Goal: Participate in discussion: Engage in conversation with other users on a specific topic

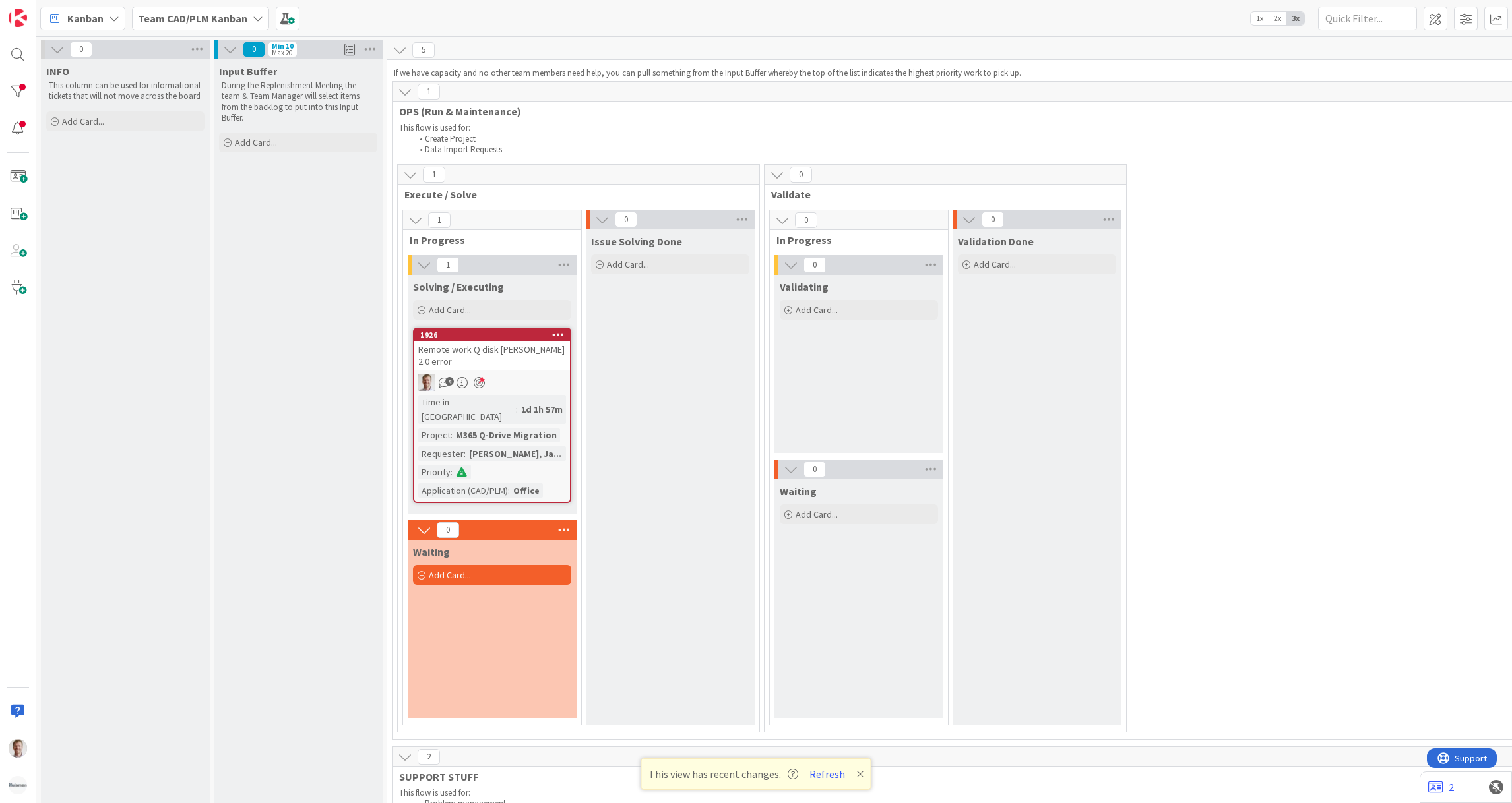
click at [529, 374] on div "4" at bounding box center [492, 383] width 156 height 18
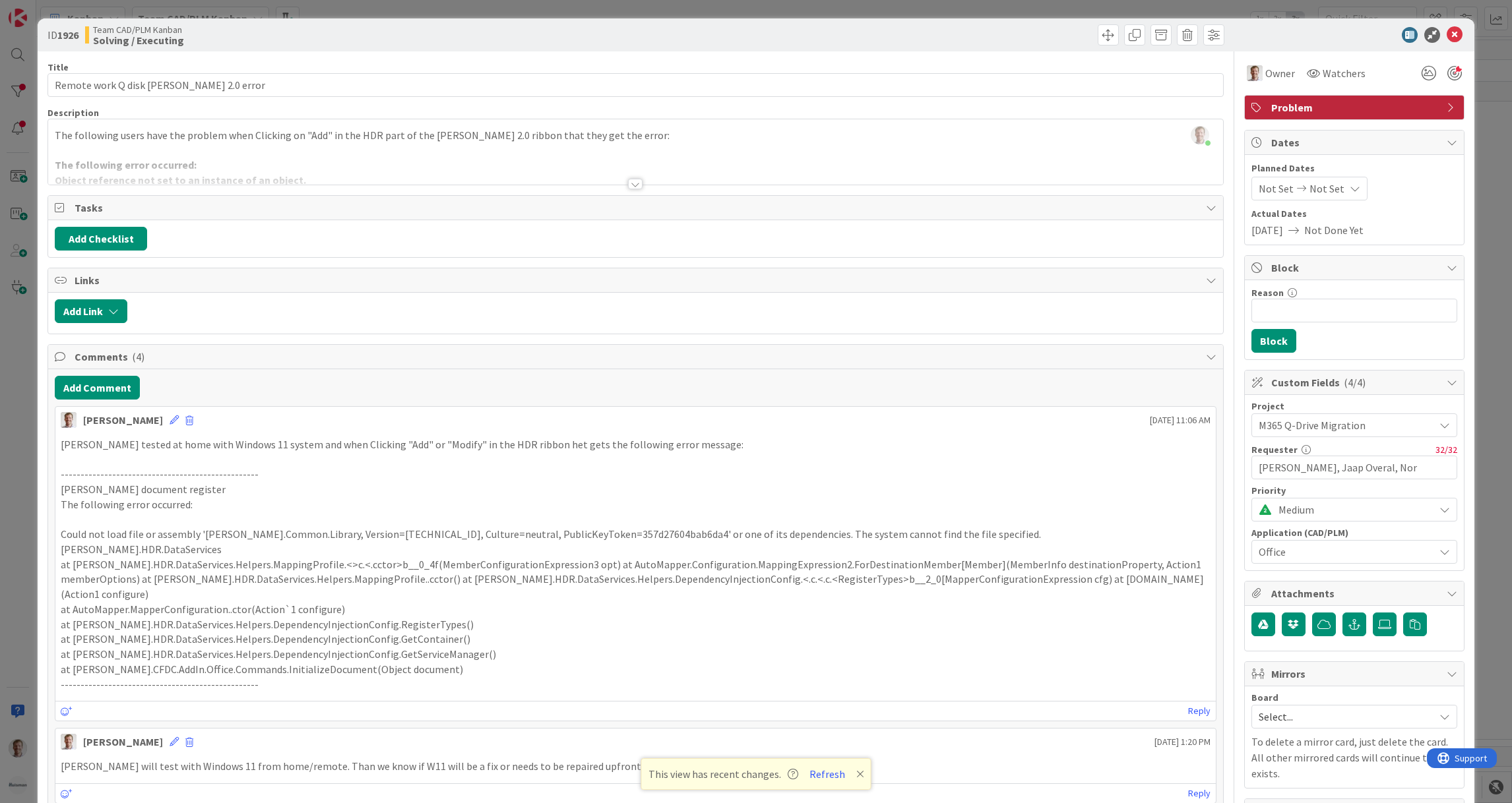
click at [630, 183] on div at bounding box center [635, 184] width 15 height 11
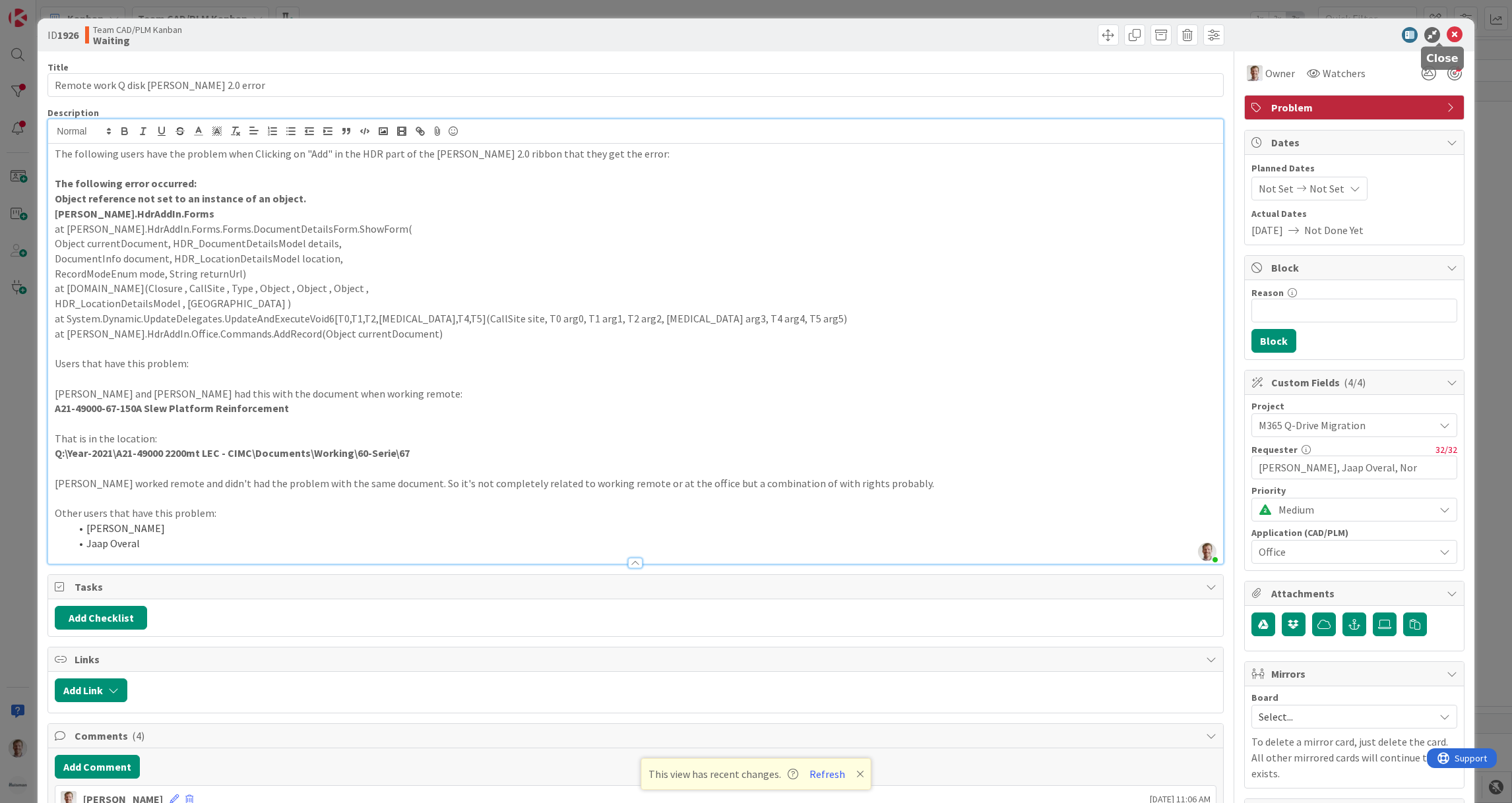
click at [1446, 32] on icon at bounding box center [1454, 35] width 16 height 16
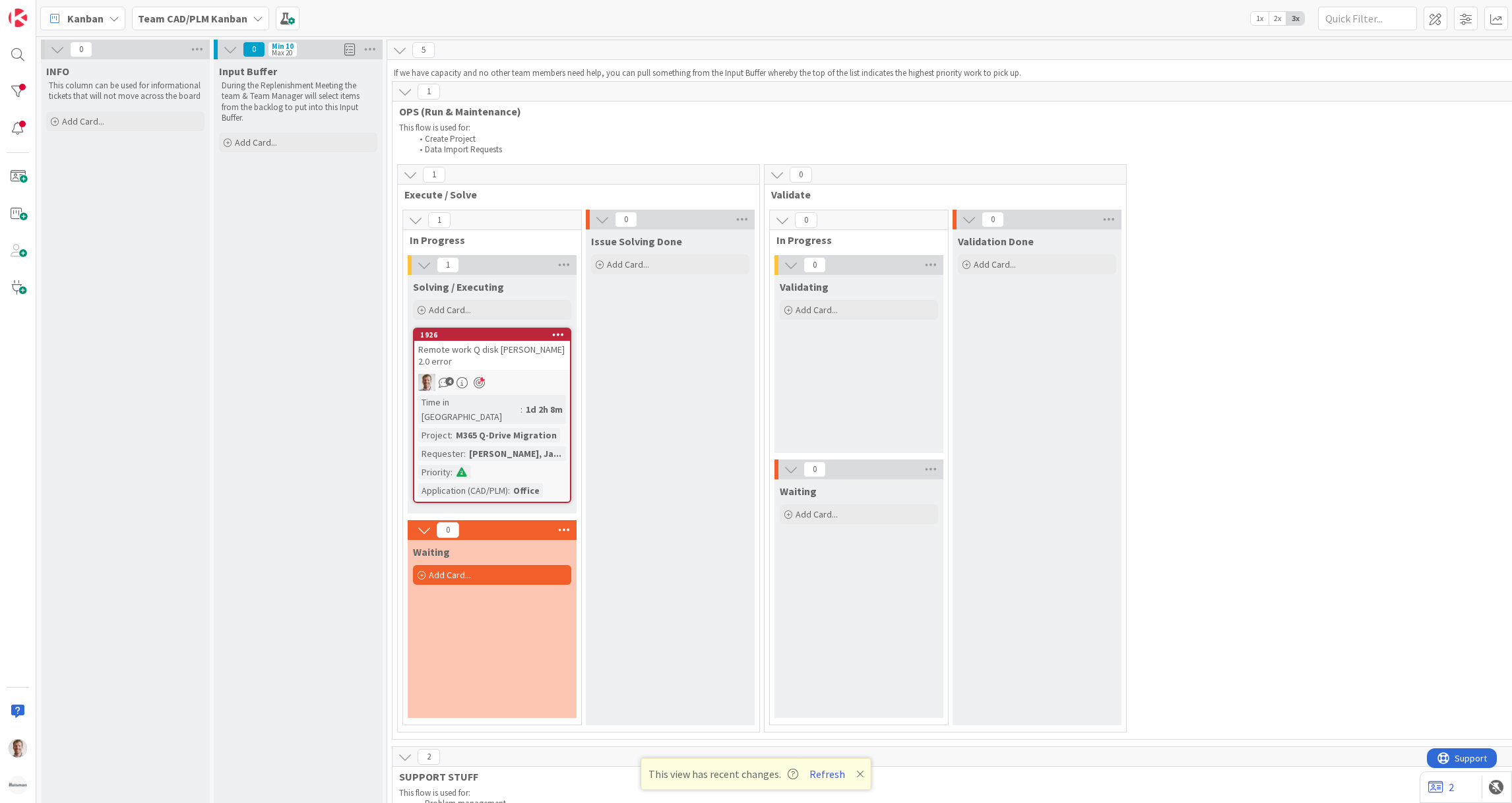
click at [473, 342] on div "Remote work Q disk [PERSON_NAME] 2.0 error" at bounding box center [492, 355] width 156 height 29
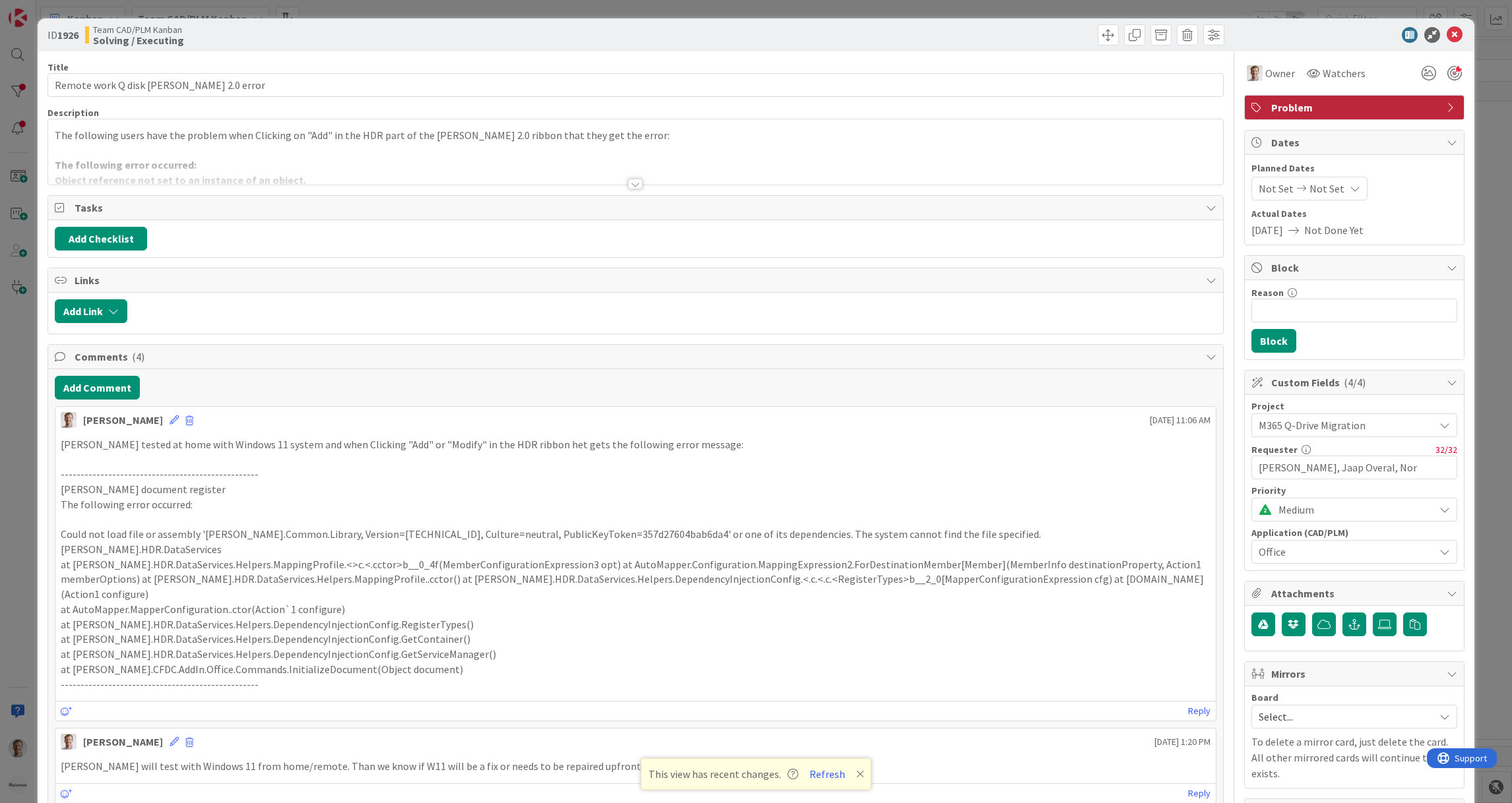
click at [632, 183] on div at bounding box center [635, 184] width 15 height 11
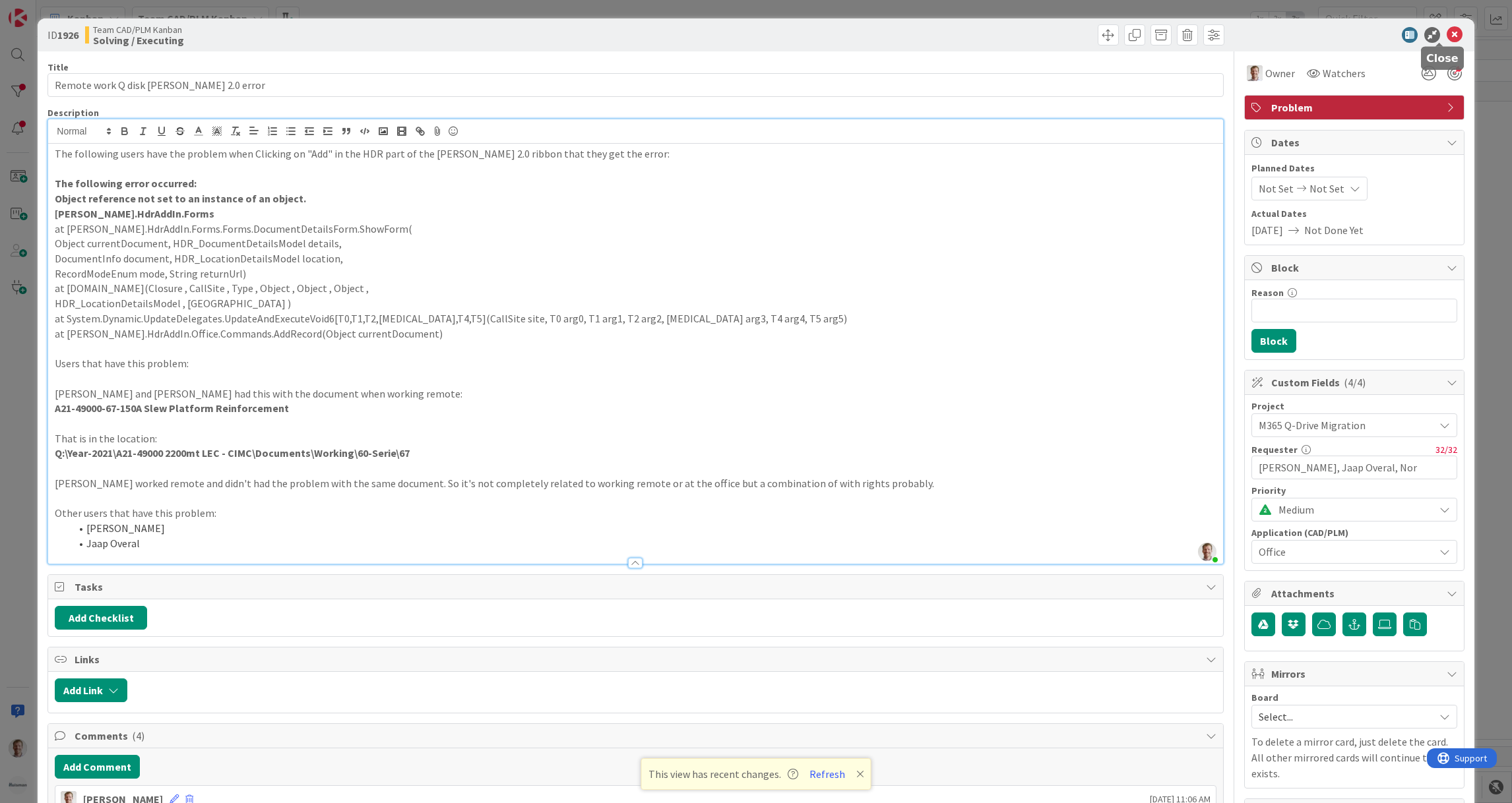
click at [1446, 34] on icon at bounding box center [1454, 35] width 16 height 16
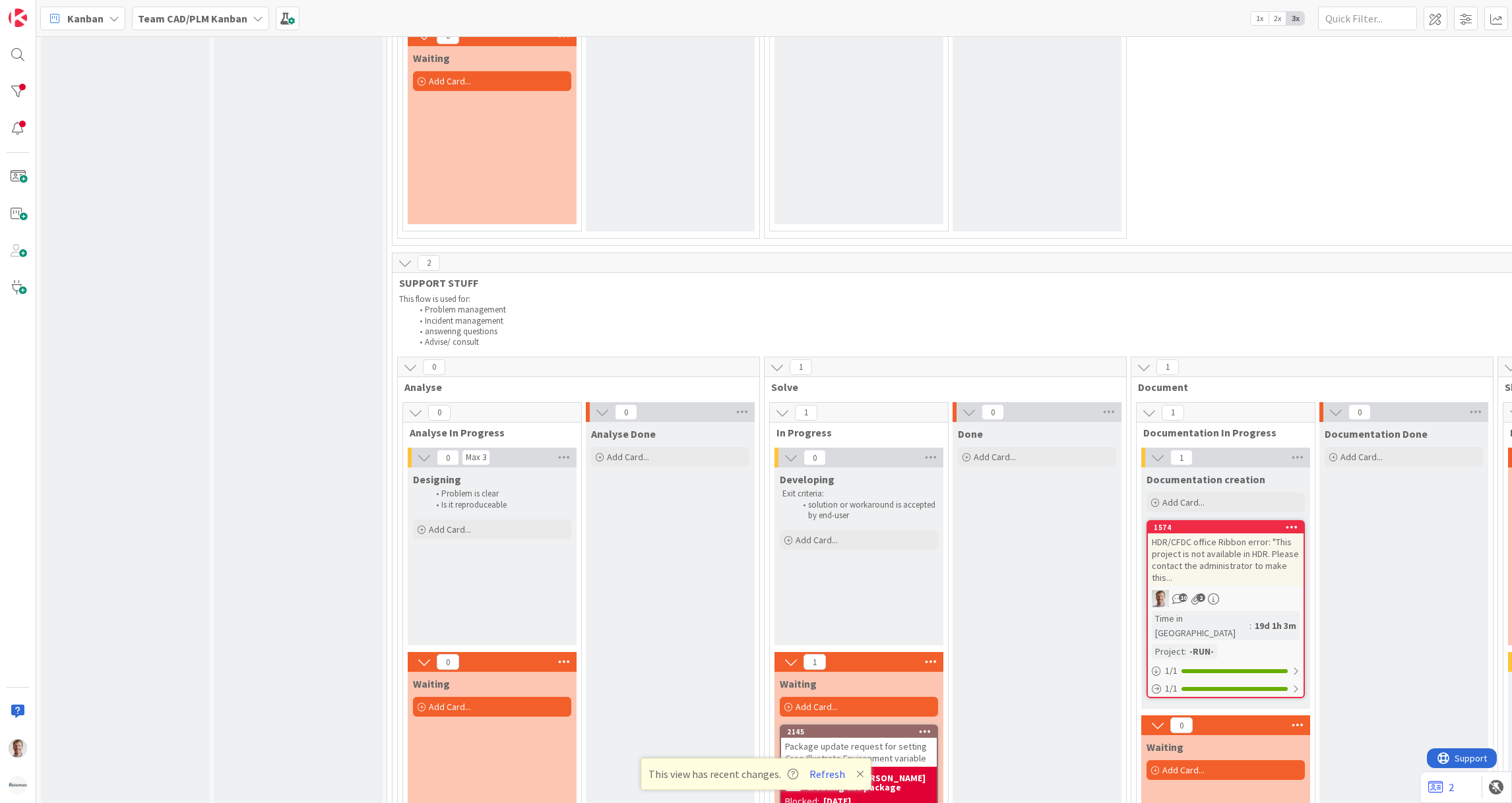
scroll to position [99, 0]
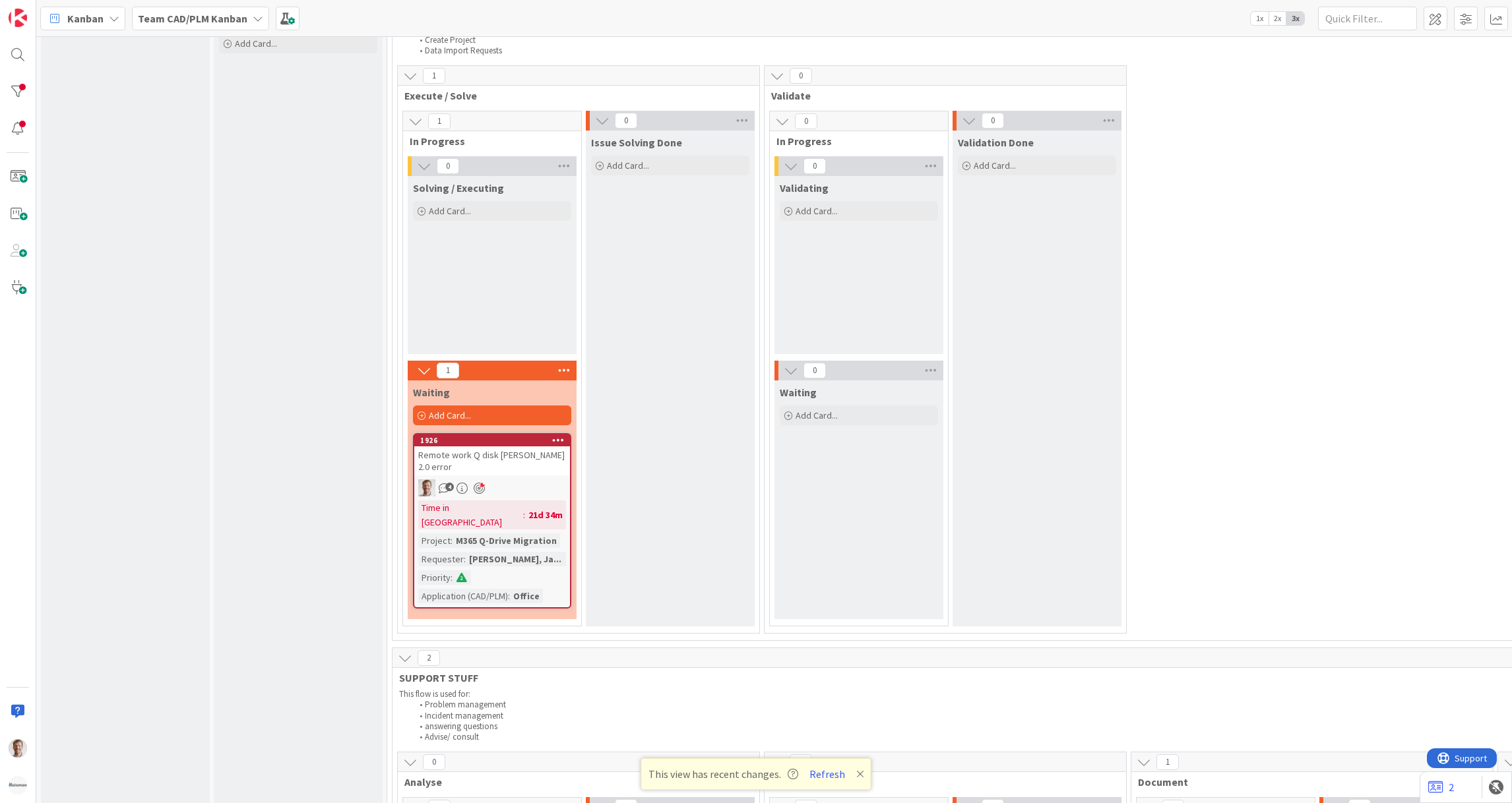
click at [518, 442] on div "1926" at bounding box center [495, 440] width 150 height 9
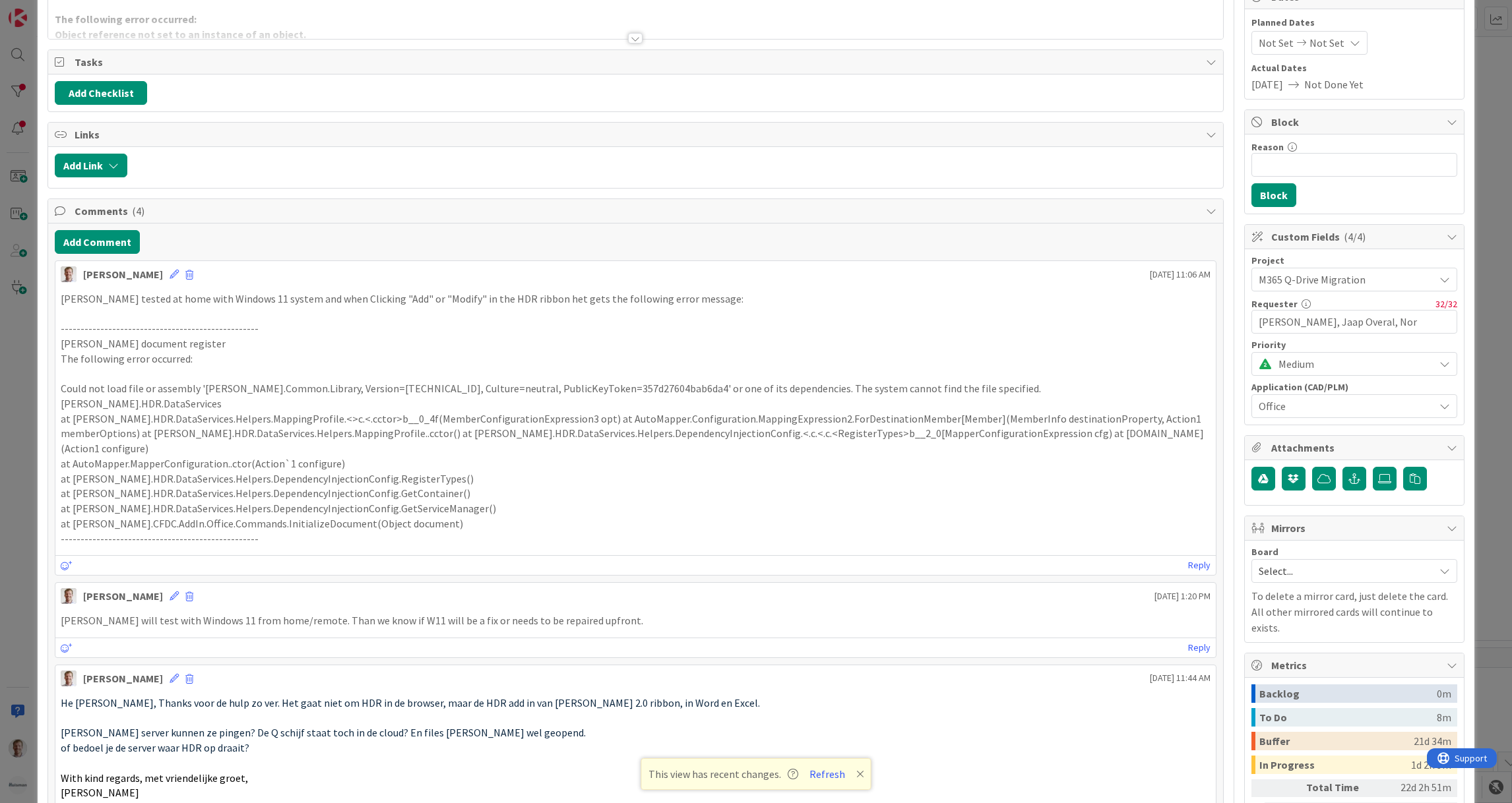
scroll to position [99, 0]
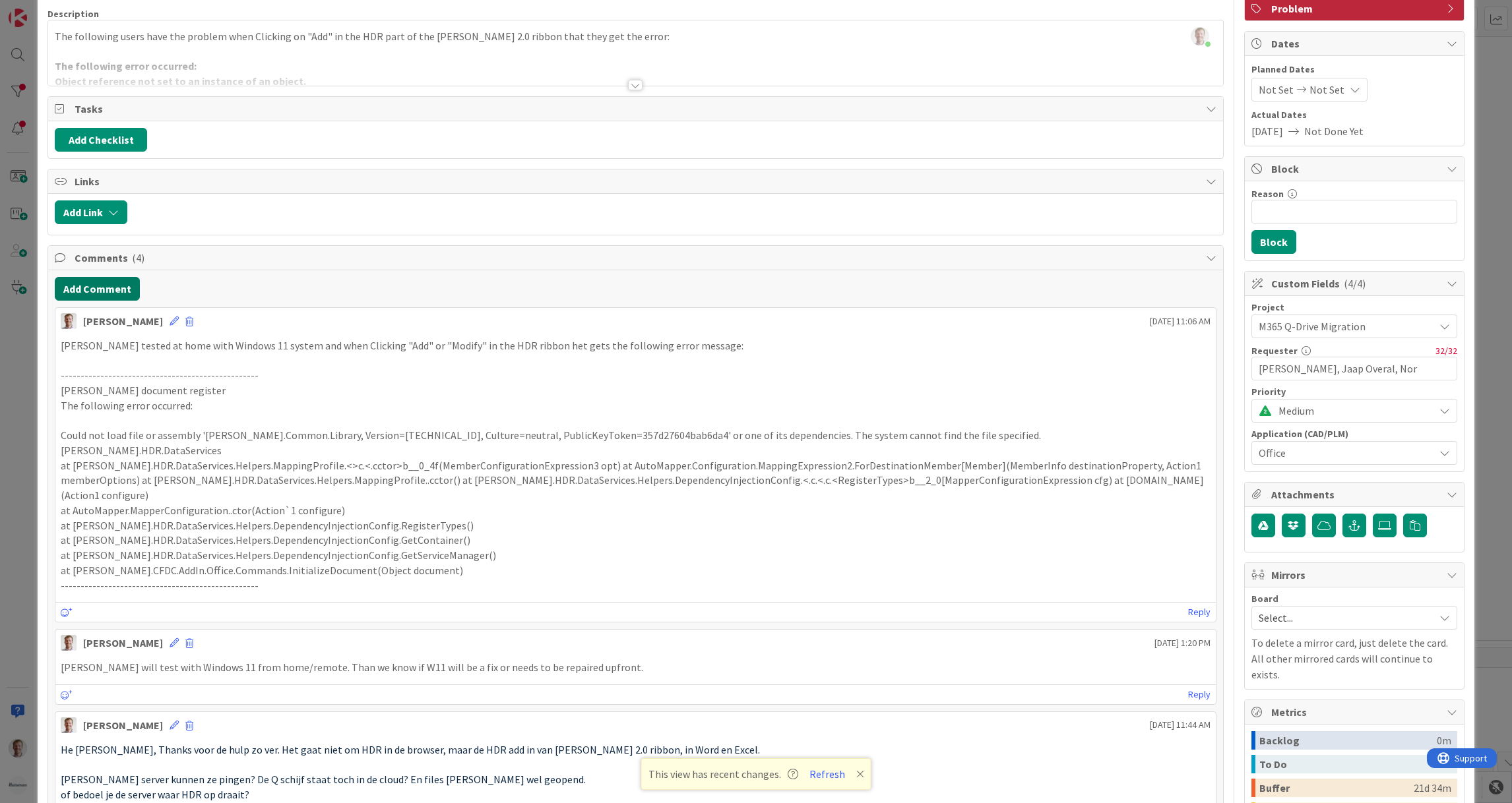
click at [108, 292] on button "Add Comment" at bounding box center [97, 289] width 85 height 24
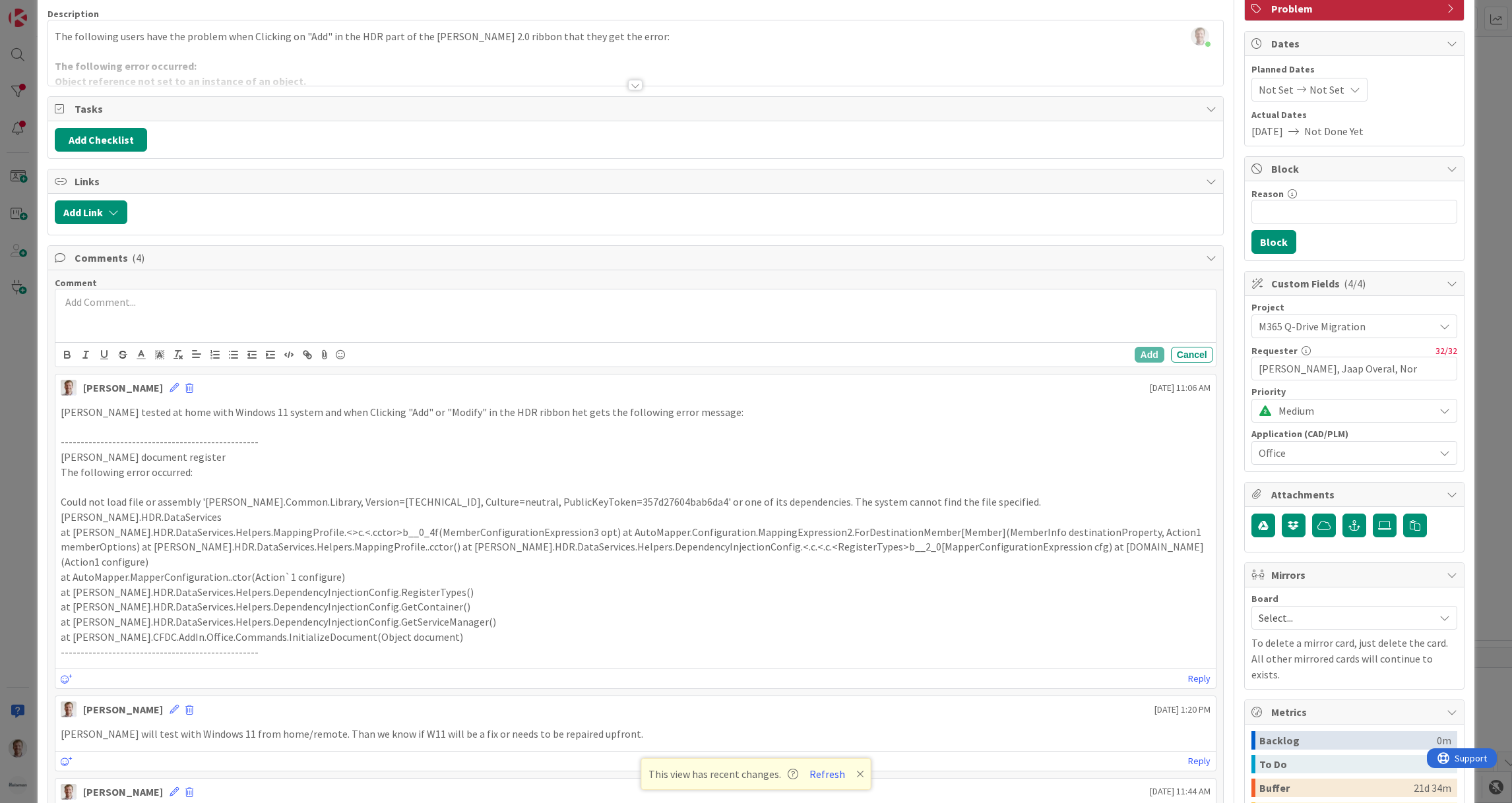
click at [311, 309] on p at bounding box center [635, 302] width 1149 height 15
click at [197, 314] on div "In an o" at bounding box center [636, 316] width 1159 height 53
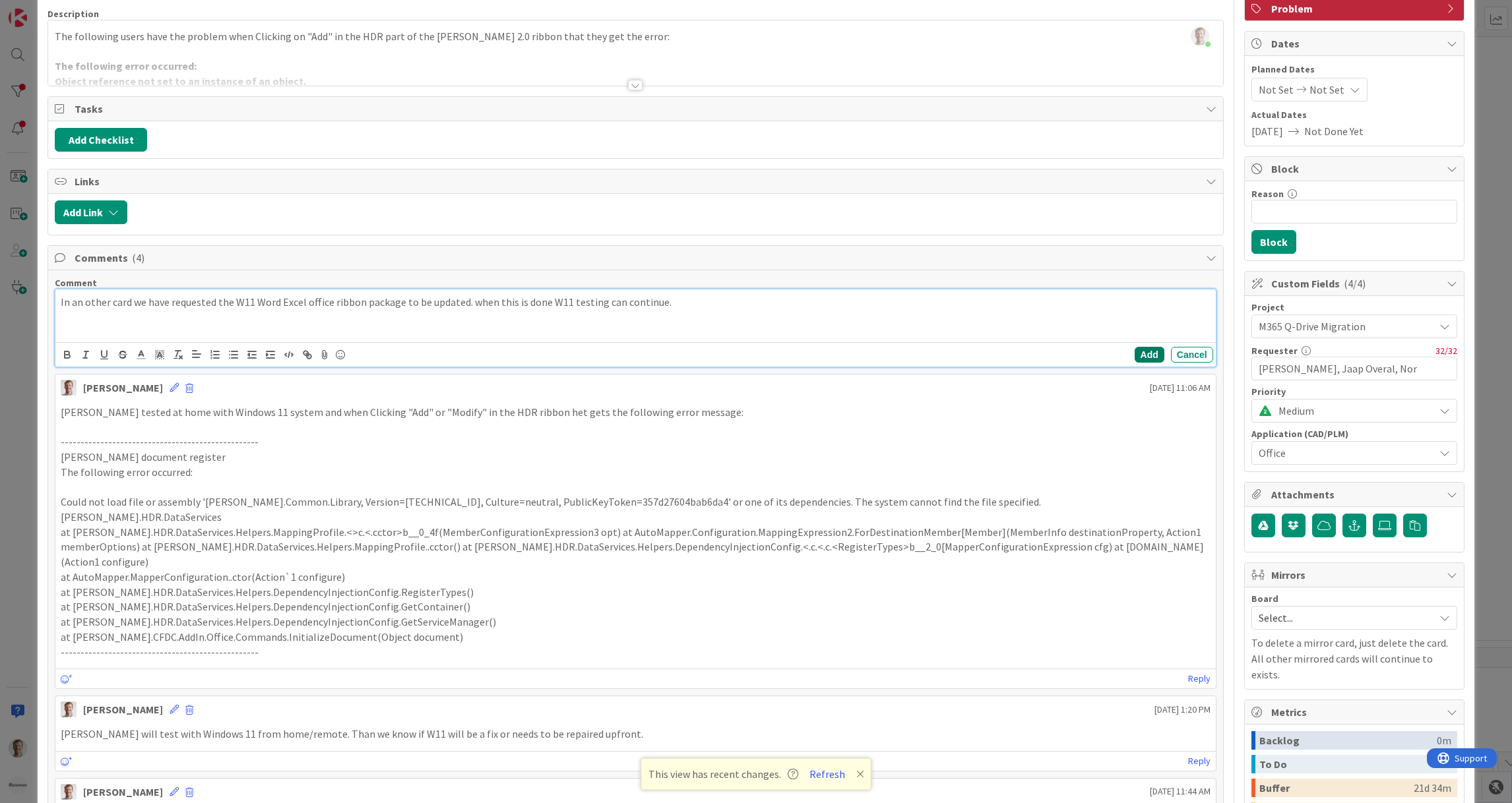
click at [1135, 358] on button "Add" at bounding box center [1150, 354] width 29 height 16
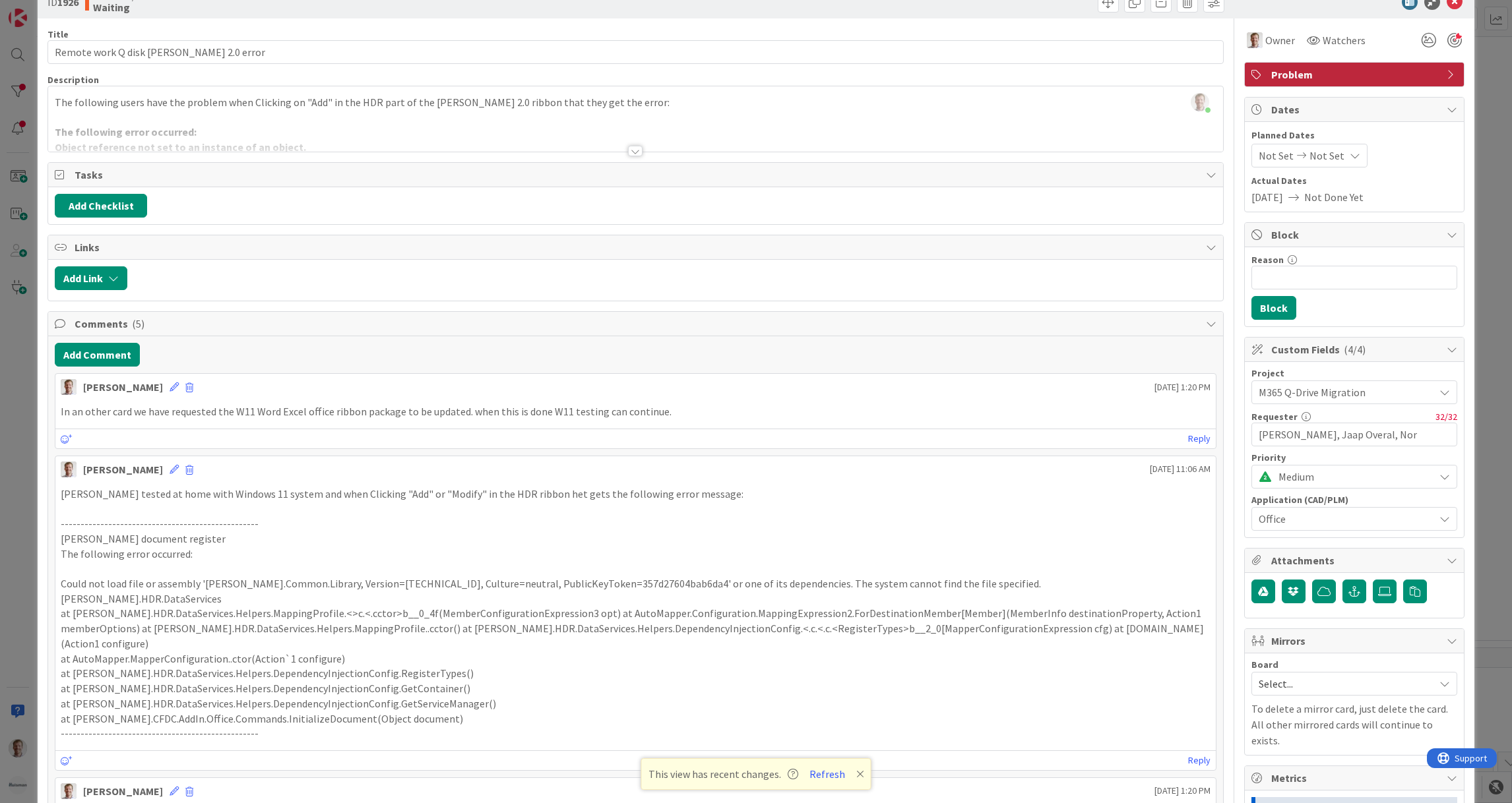
scroll to position [0, 0]
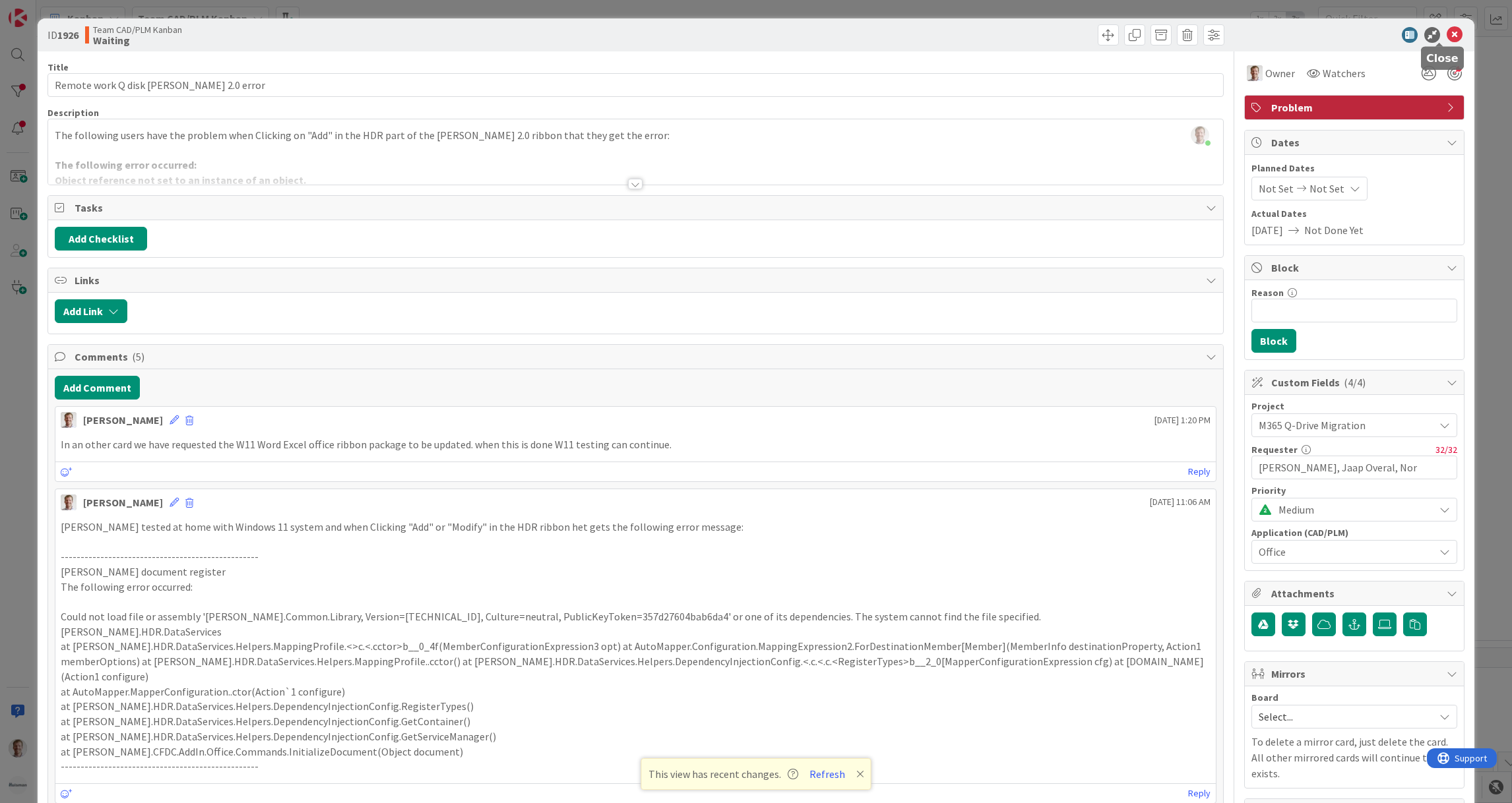
click at [1446, 34] on icon at bounding box center [1454, 35] width 16 height 16
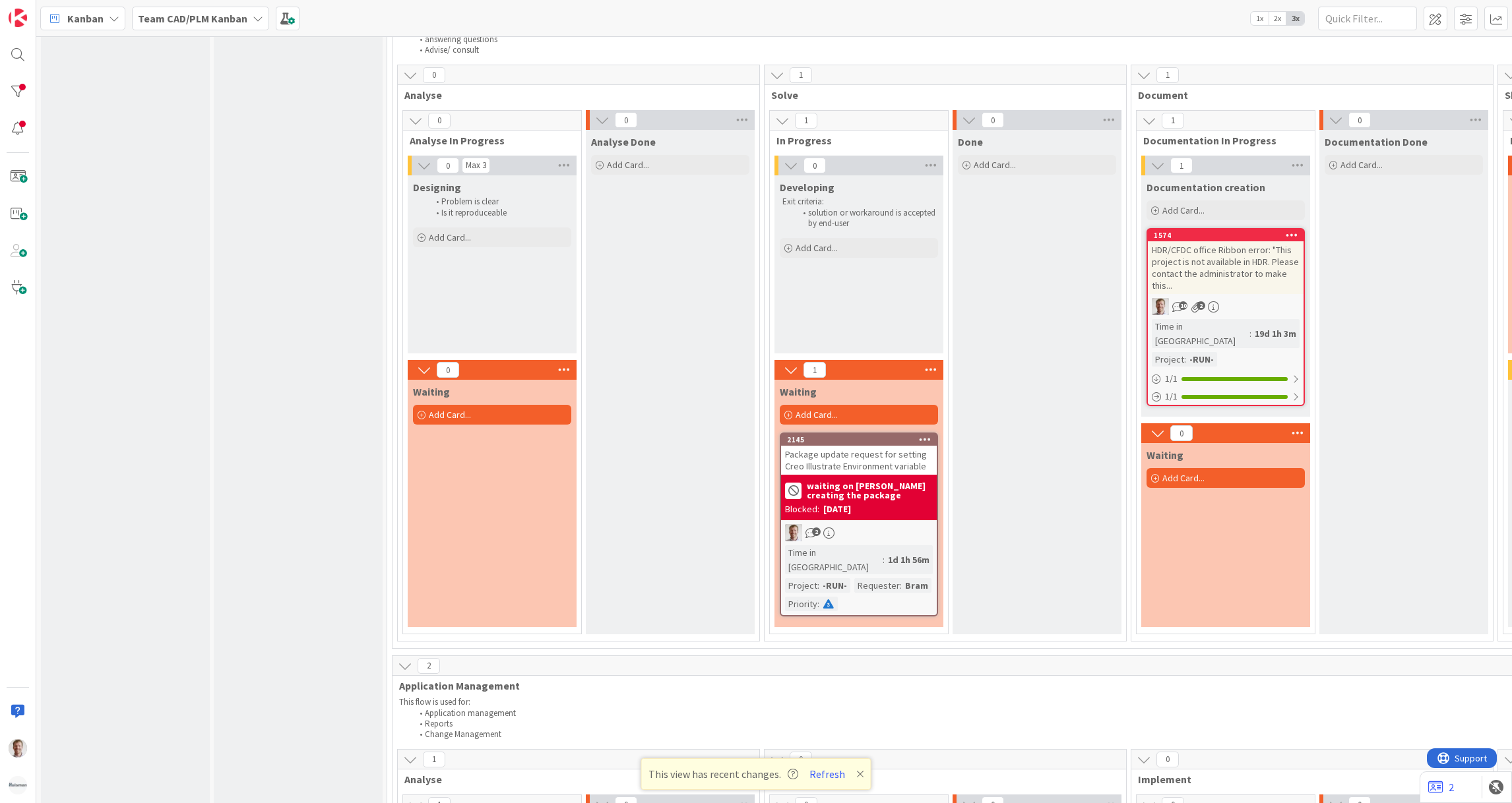
scroll to position [791, 0]
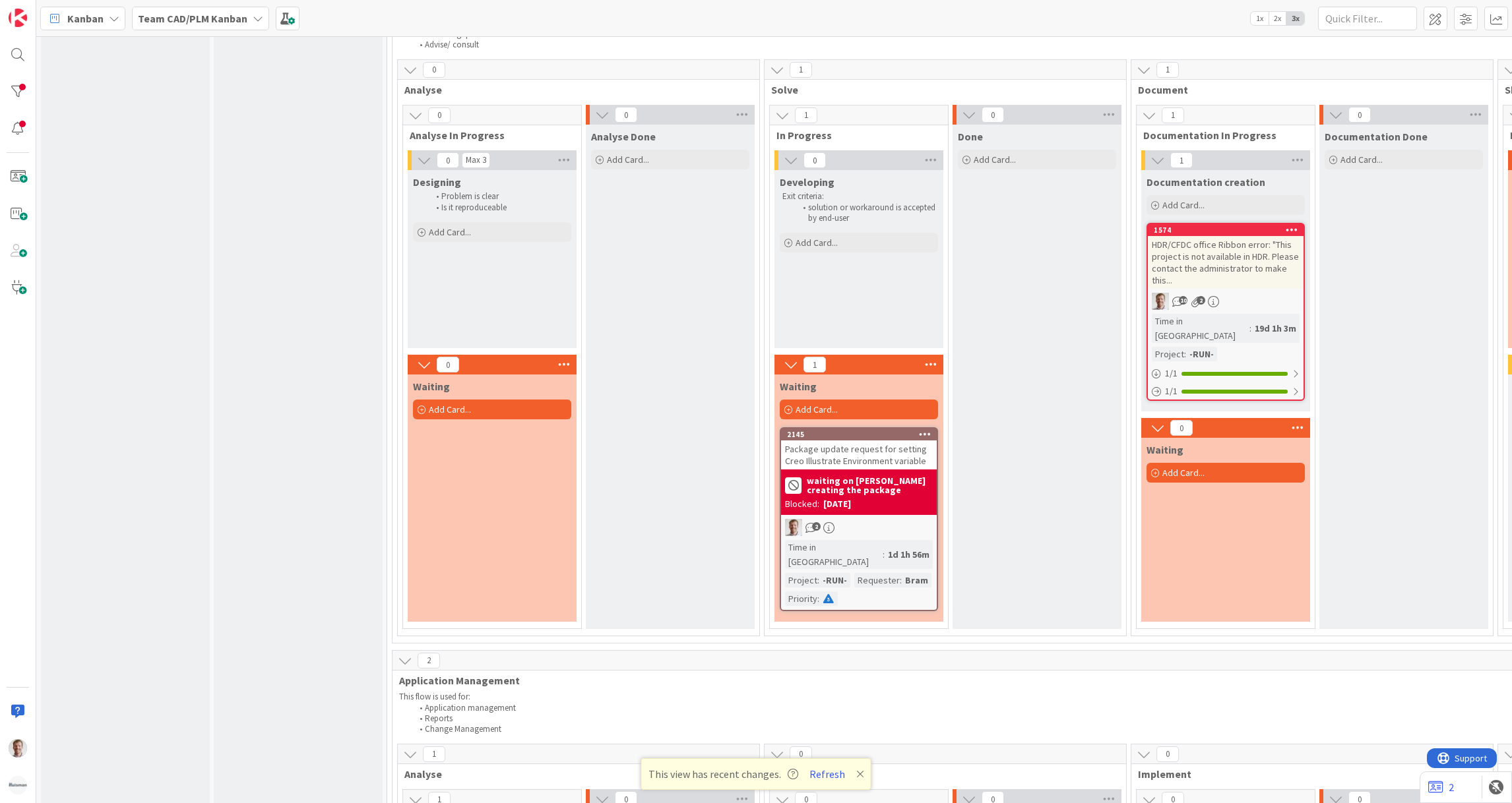
click at [854, 441] on div "Package update request for setting Creo Illustrate Environment variable" at bounding box center [859, 455] width 156 height 29
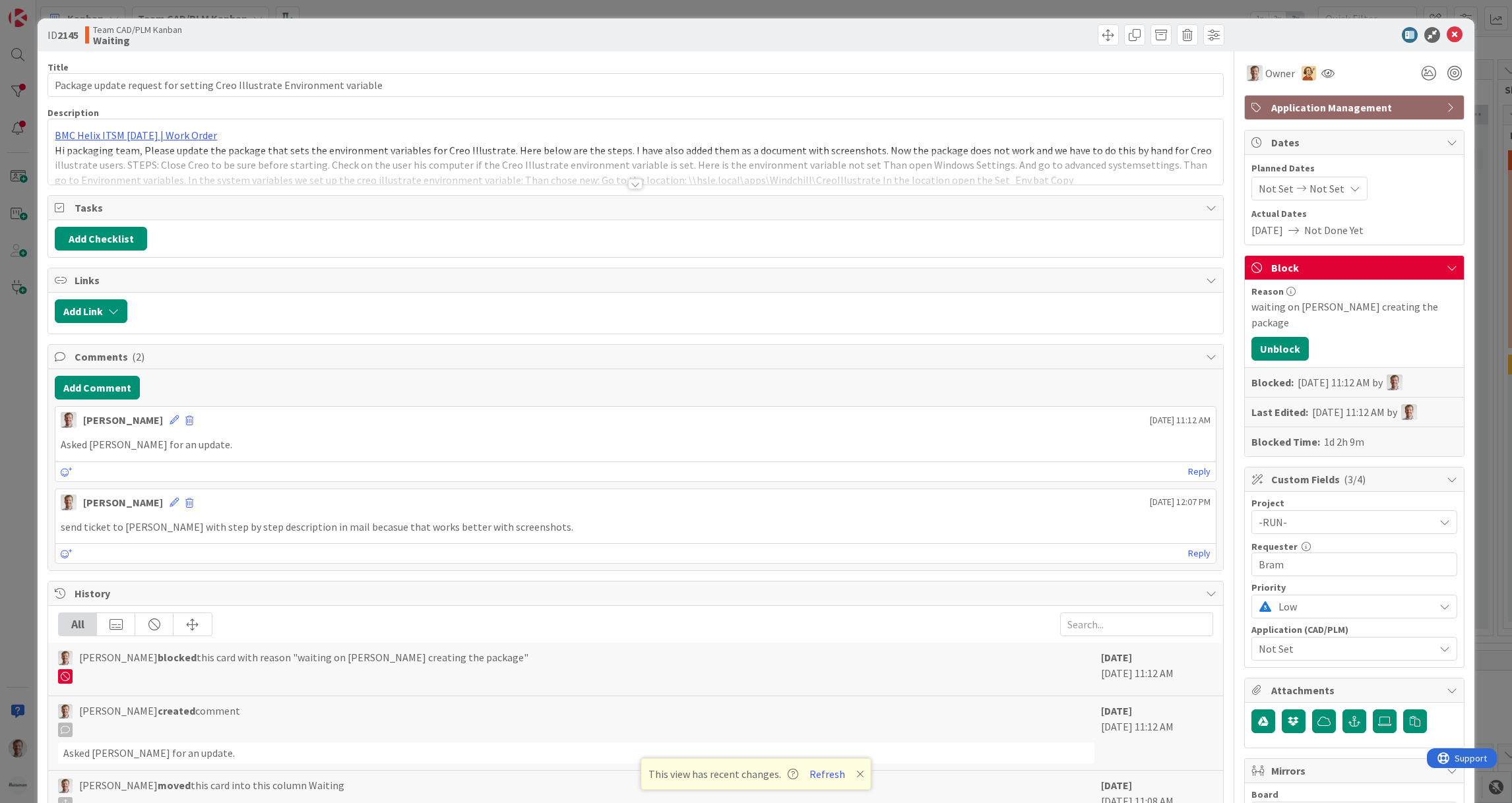
click at [630, 183] on div at bounding box center [635, 184] width 15 height 11
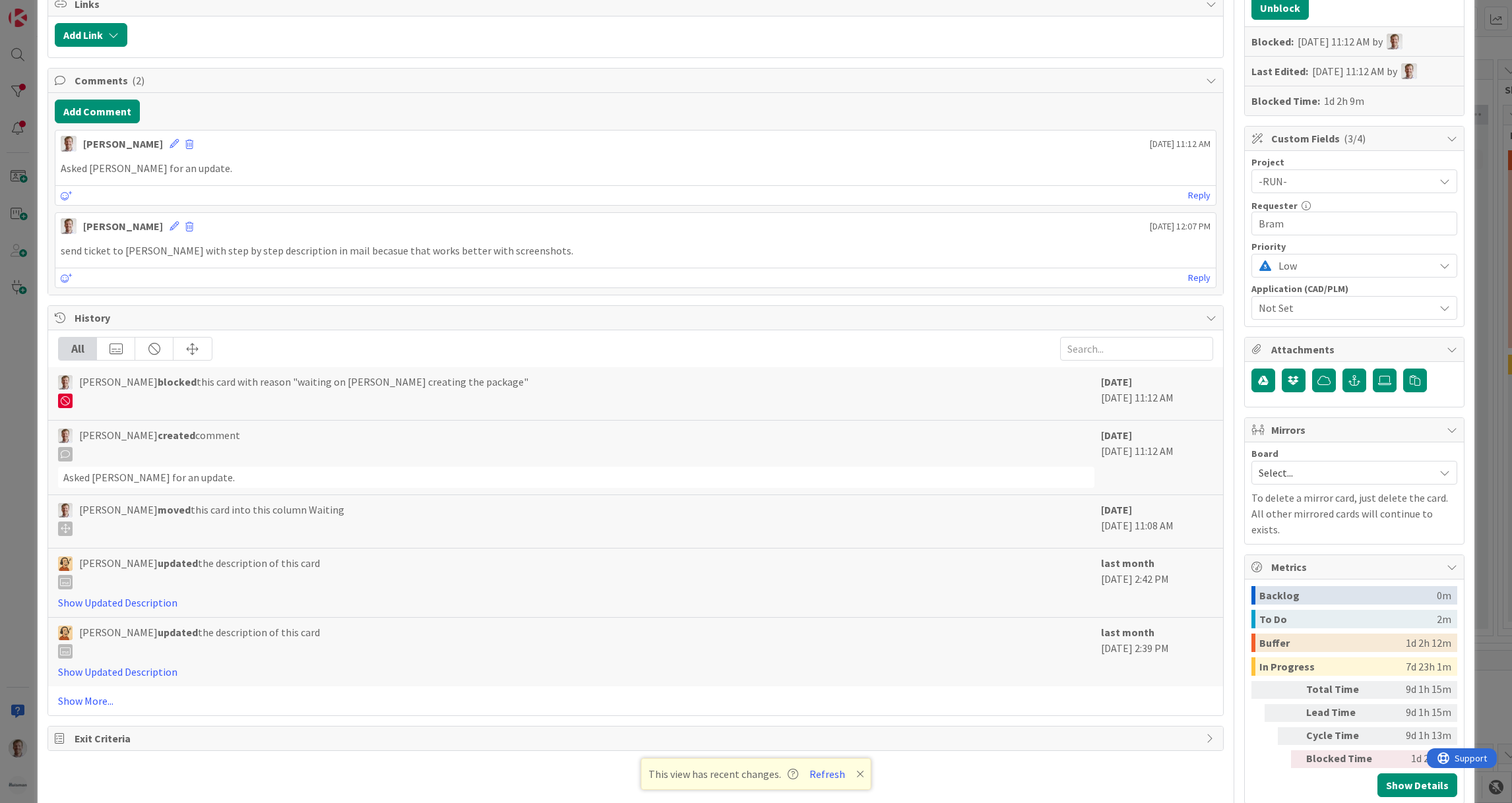
scroll to position [343, 0]
click at [86, 708] on link "Show More..." at bounding box center [635, 700] width 1155 height 16
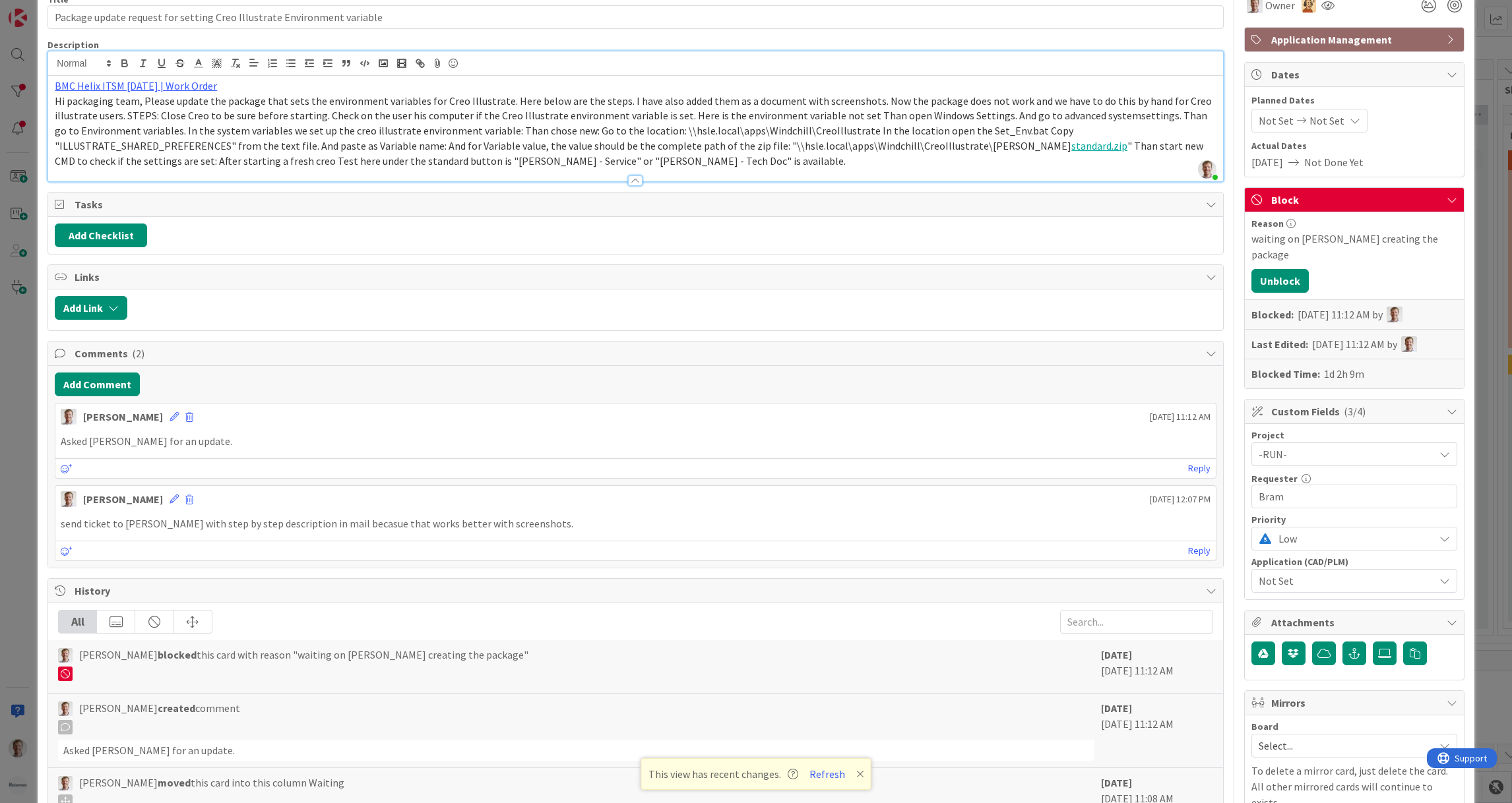
scroll to position [0, 0]
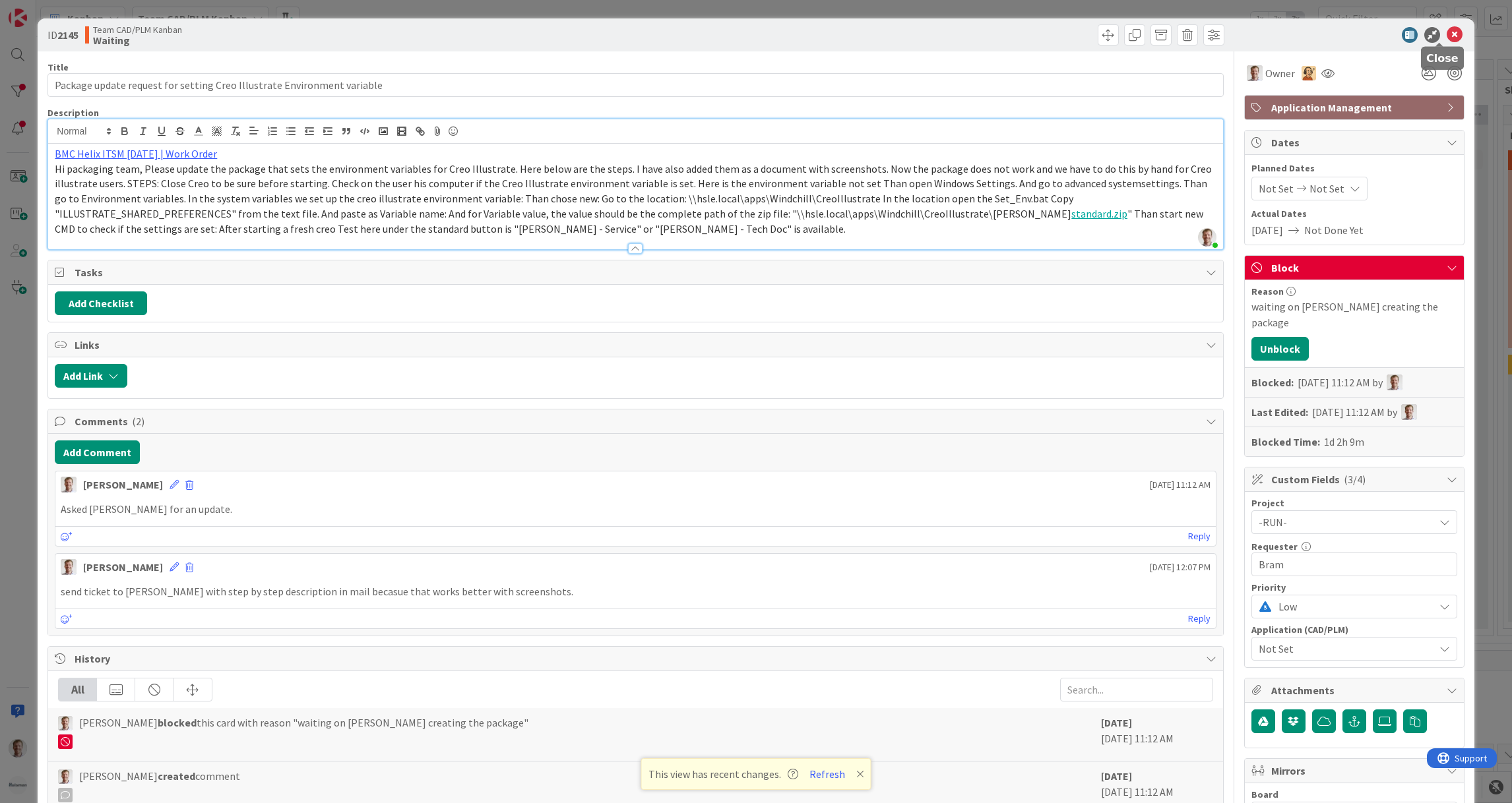
click at [1446, 33] on icon at bounding box center [1454, 35] width 16 height 16
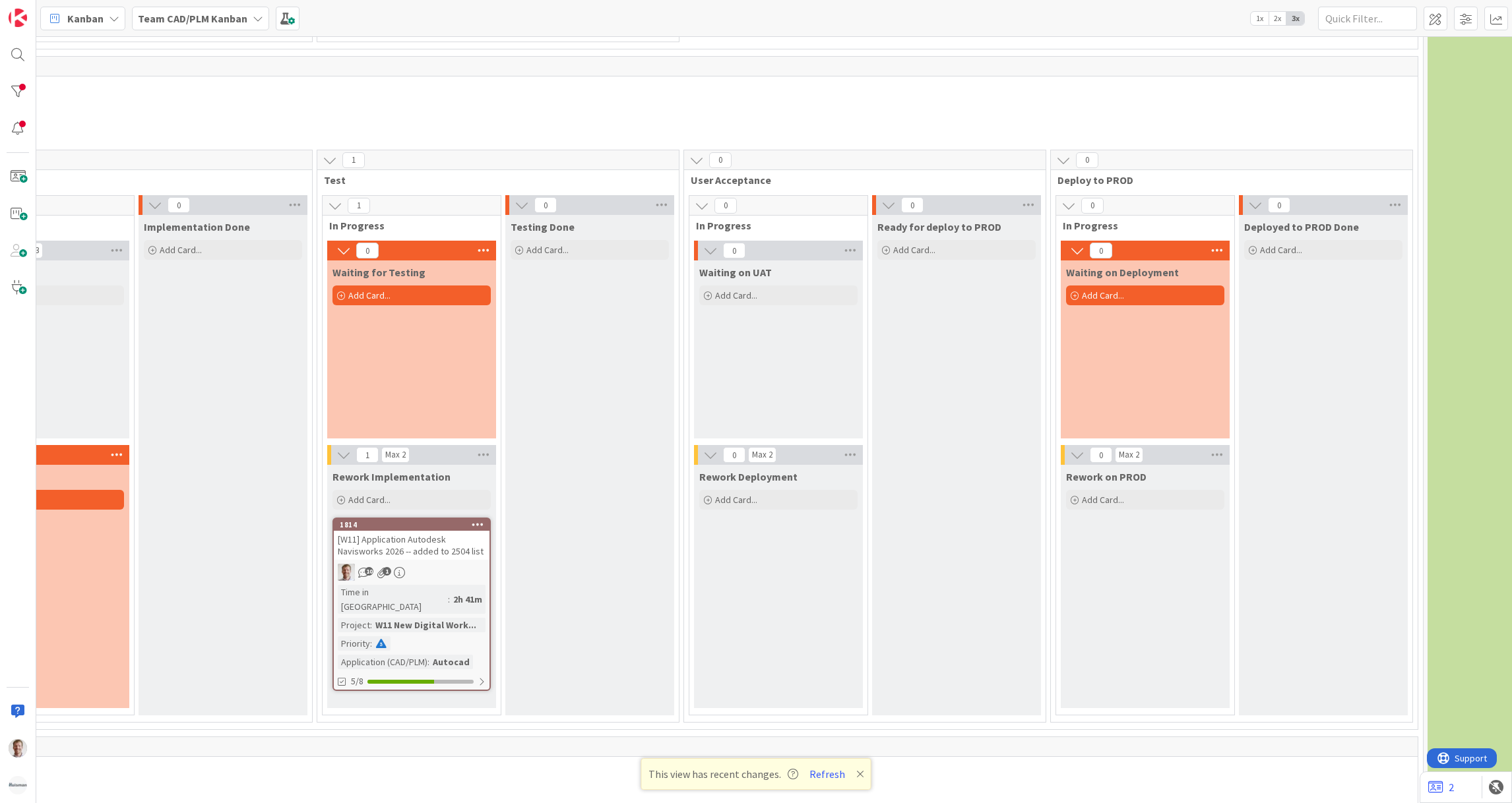
scroll to position [1386, 1187]
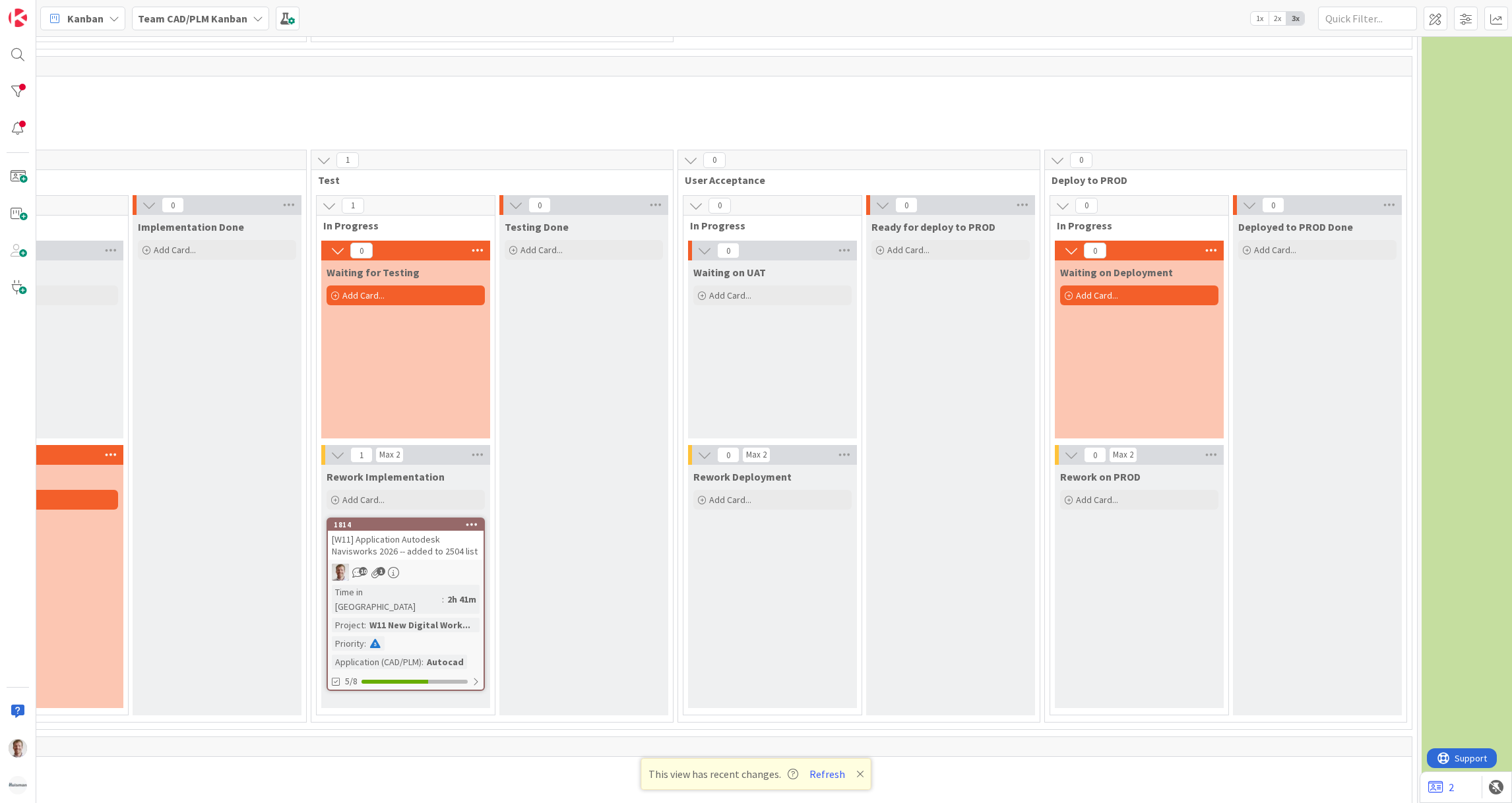
click at [415, 531] on div "[W11] Application Autodesk Navisworks 2026 -- added to 2504 list" at bounding box center [405, 545] width 156 height 29
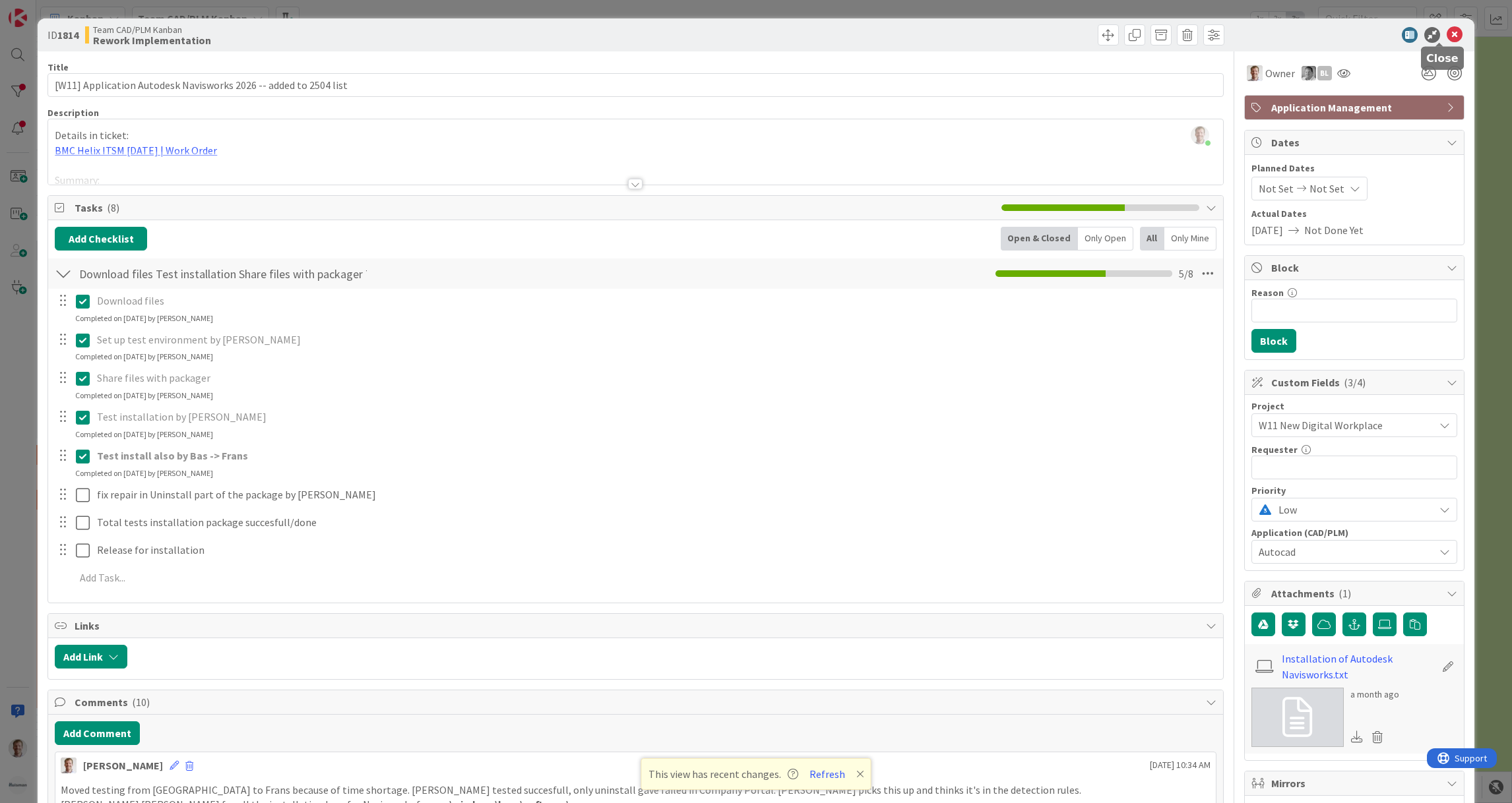
click at [1446, 30] on icon at bounding box center [1454, 35] width 16 height 16
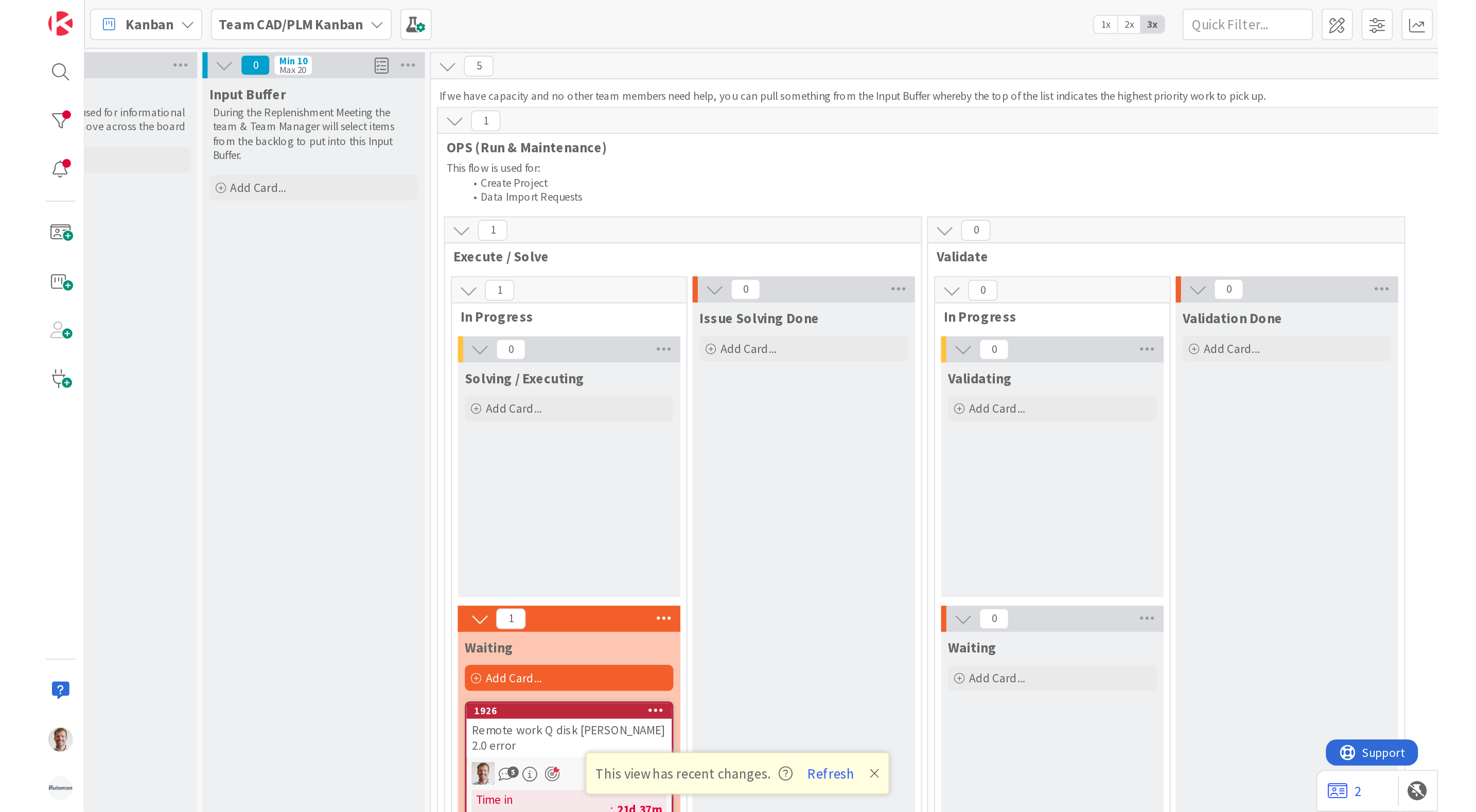
scroll to position [0, 69]
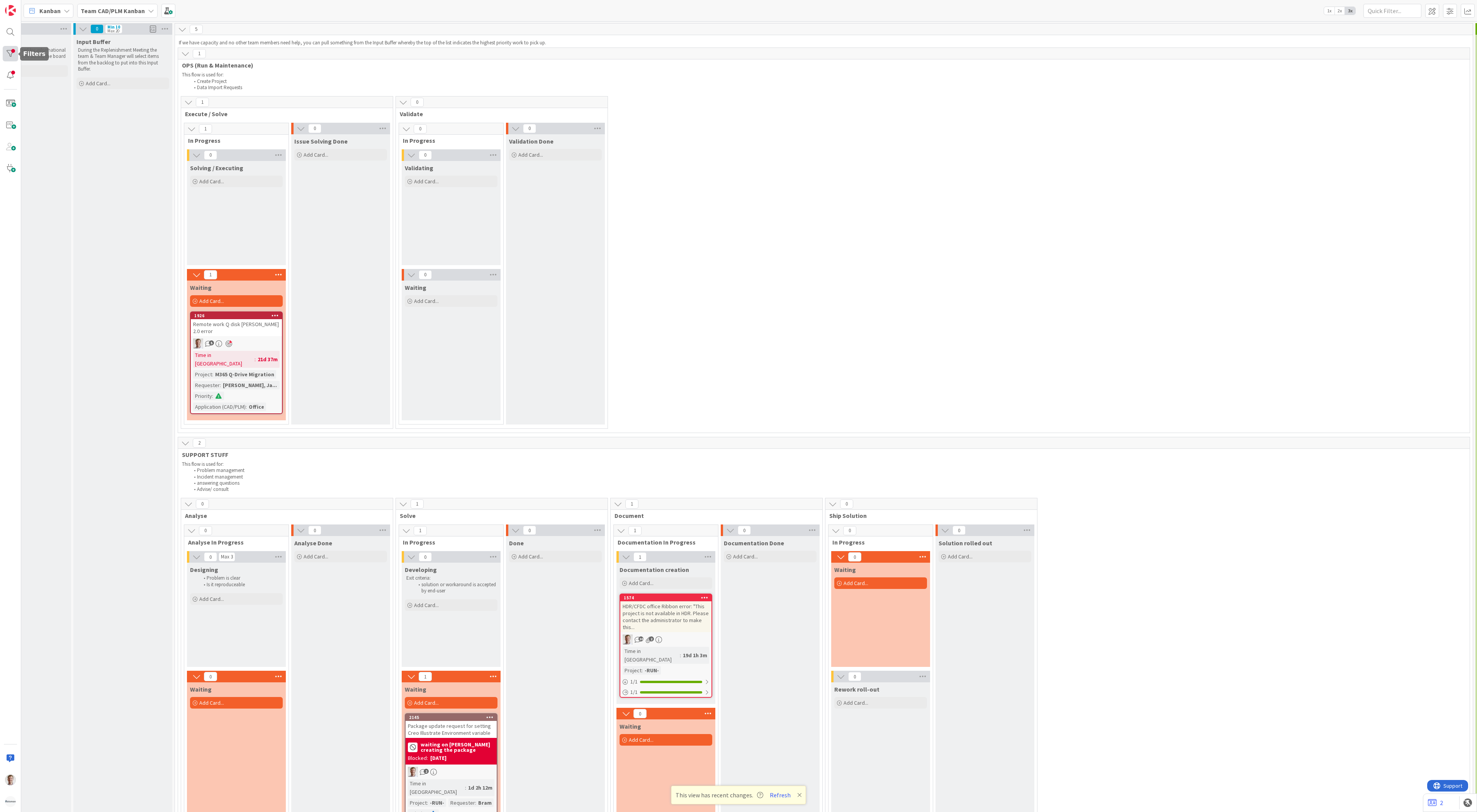
click at [6, 51] on div at bounding box center [10, 53] width 15 height 15
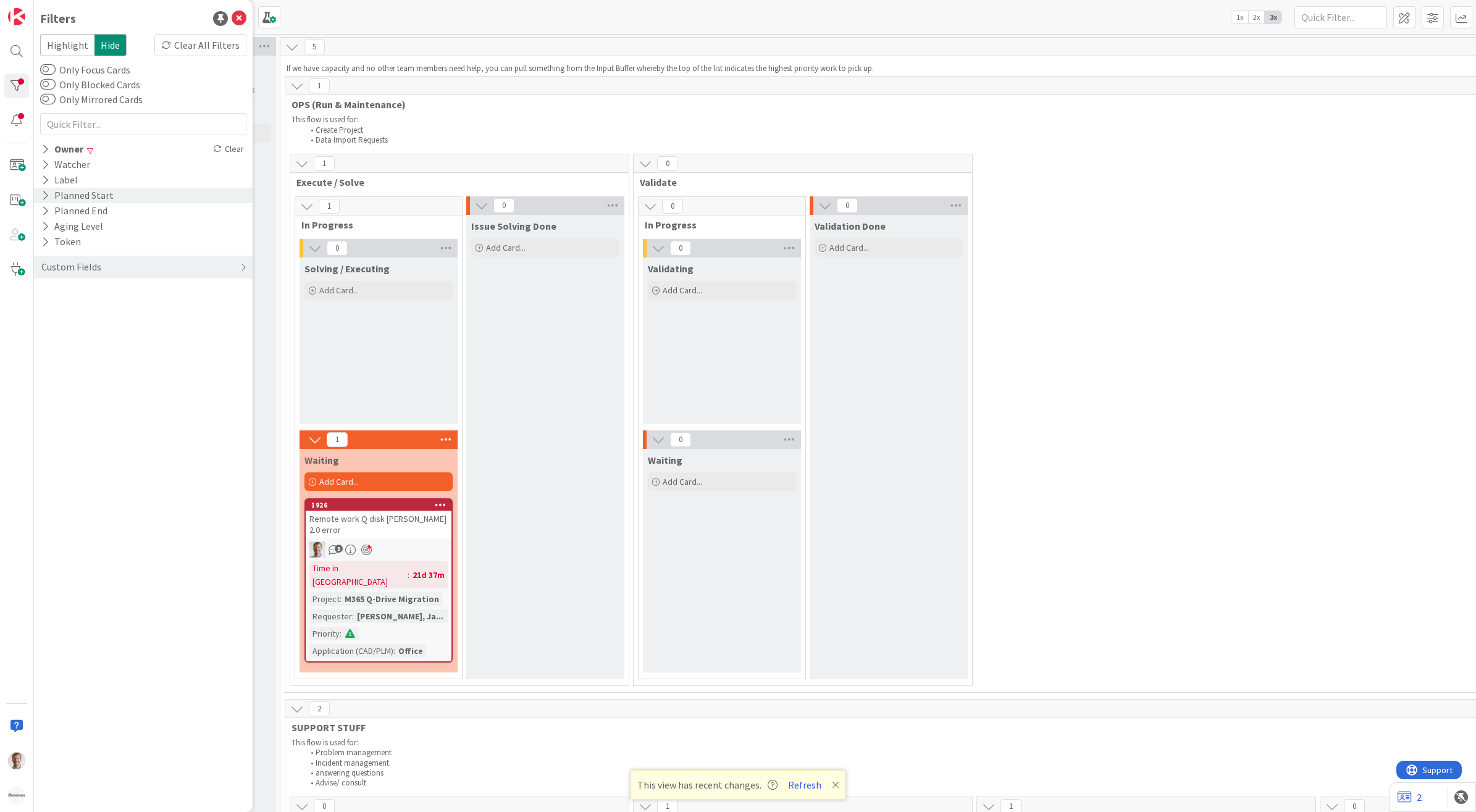
scroll to position [0, 83]
click at [236, 146] on div "Clear" at bounding box center [228, 148] width 36 height 16
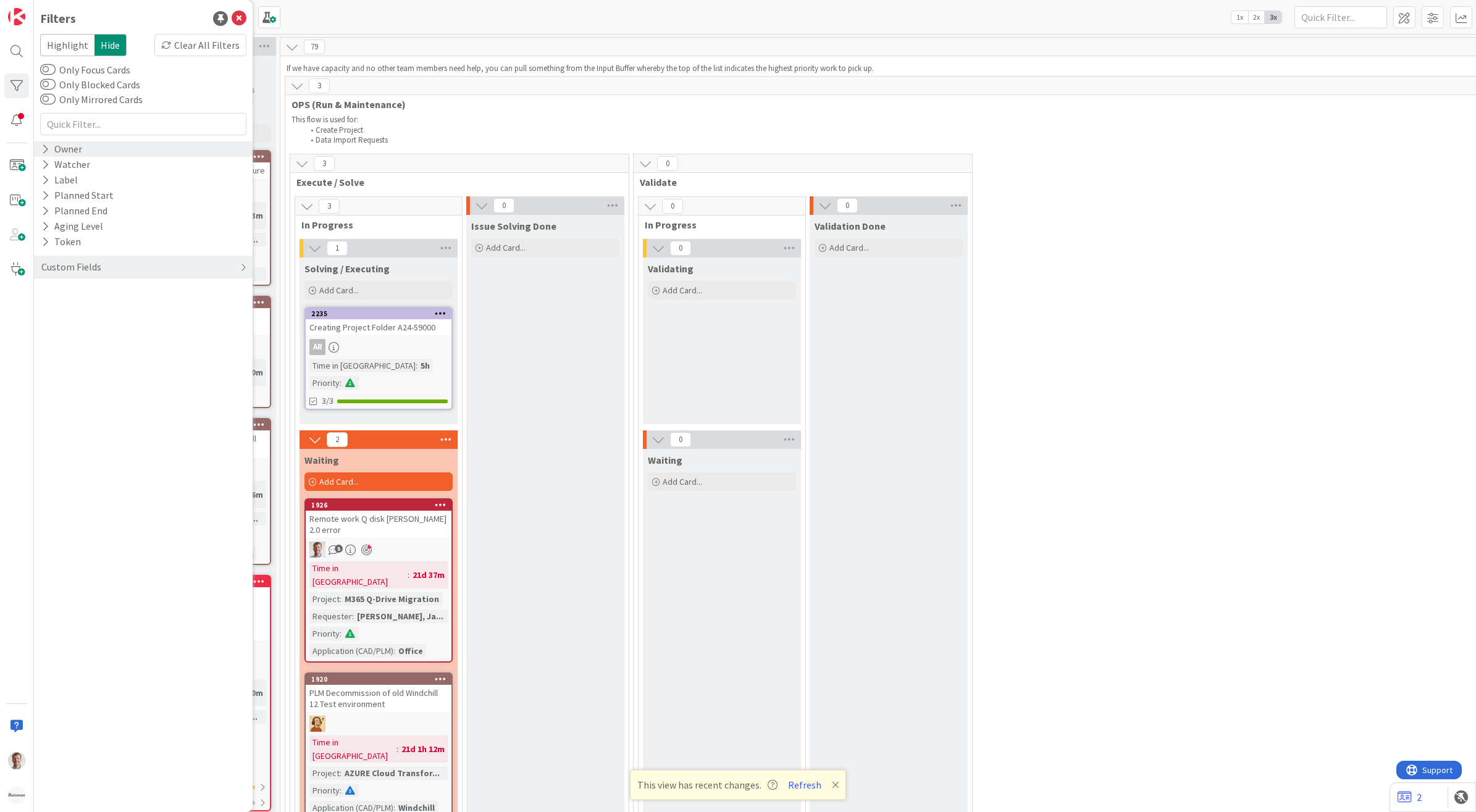
click at [1221, 230] on div "3 Execute / Solve 3 In Progress 1 Solving / Executing Add Card... 2235 Creating…" at bounding box center [1317, 501] width 2060 height 696
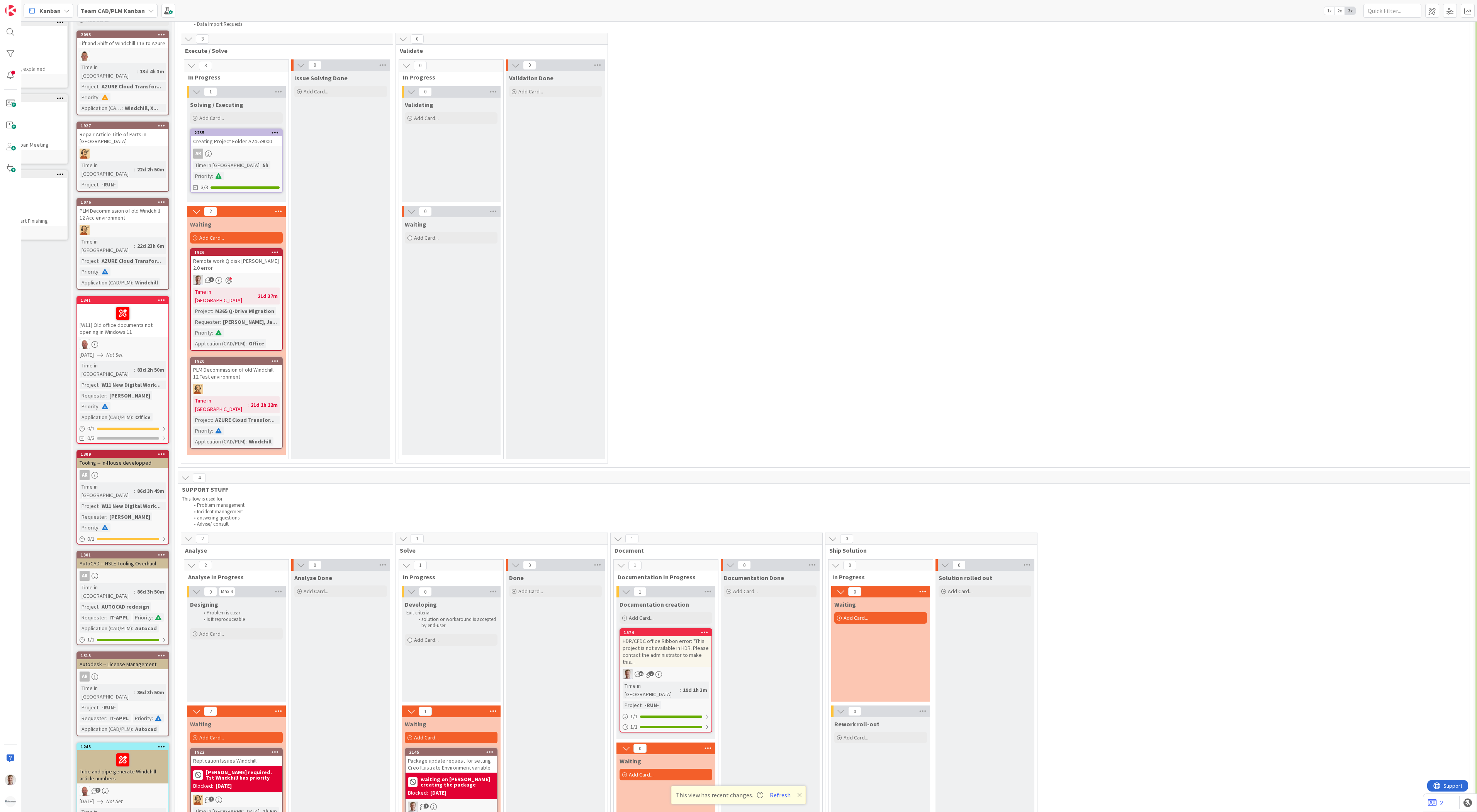
scroll to position [0, 52]
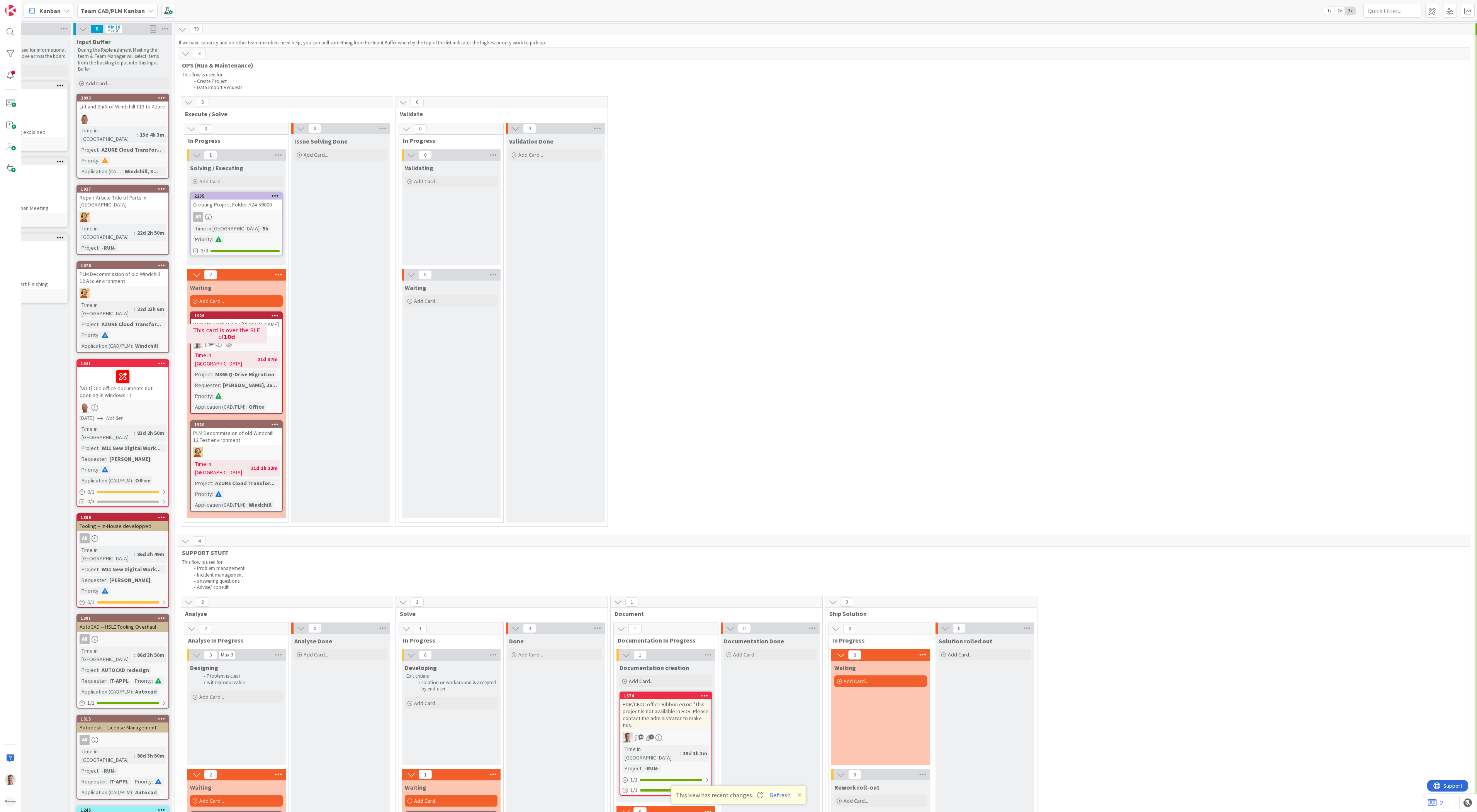
click at [228, 340] on icon at bounding box center [228, 344] width 6 height 7
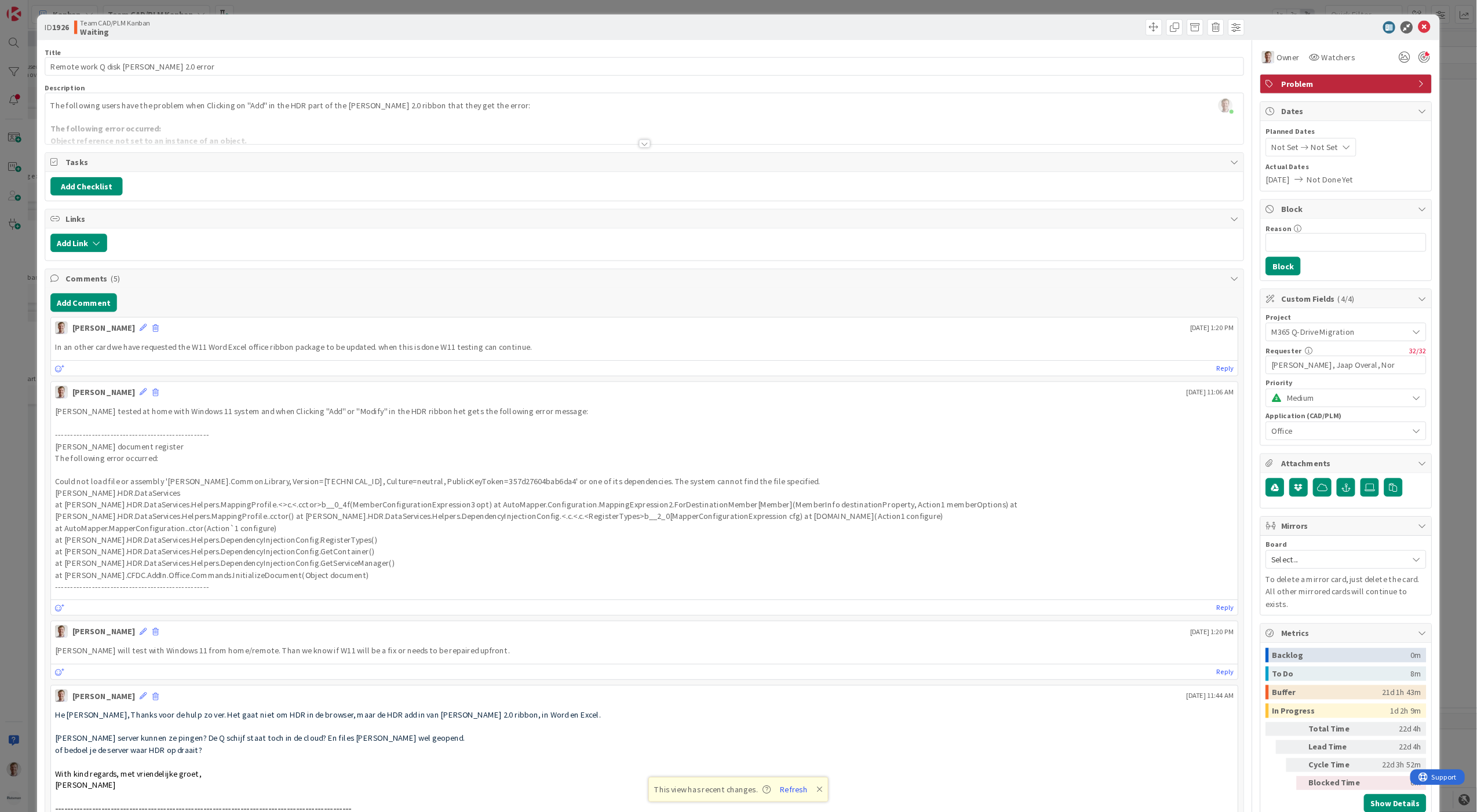
scroll to position [0, 77]
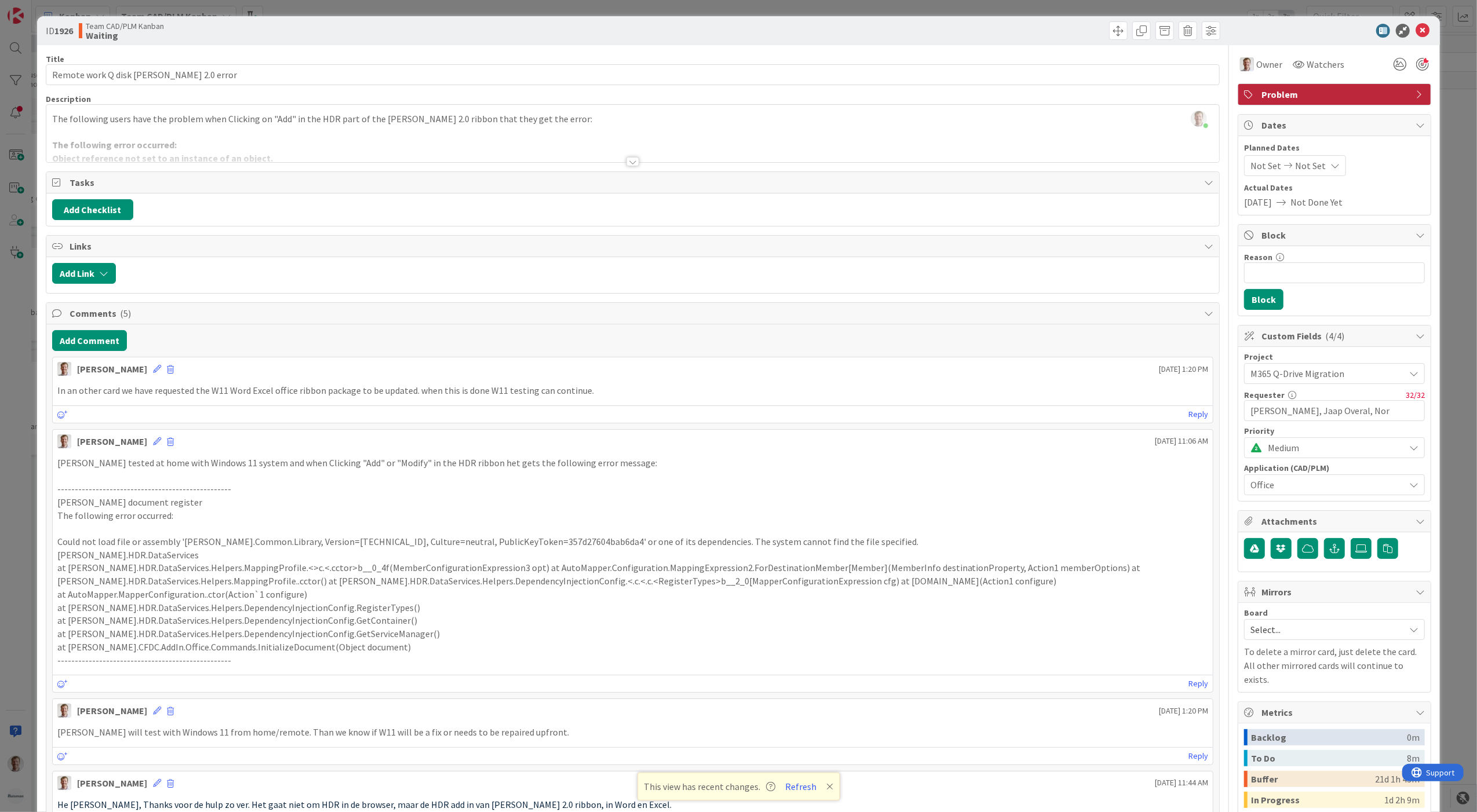
click at [626, 161] on div at bounding box center [632, 162] width 13 height 9
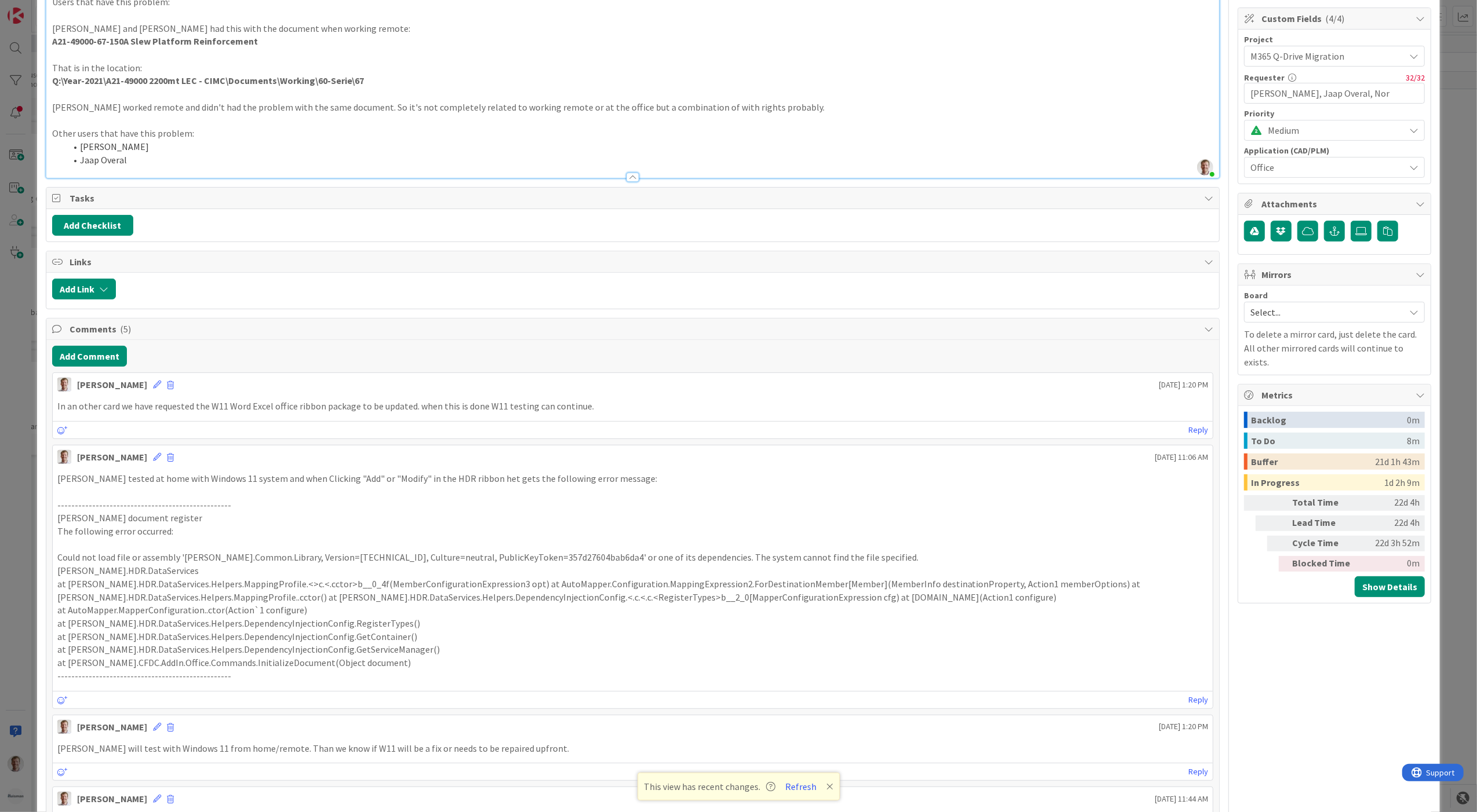
scroll to position [0, 0]
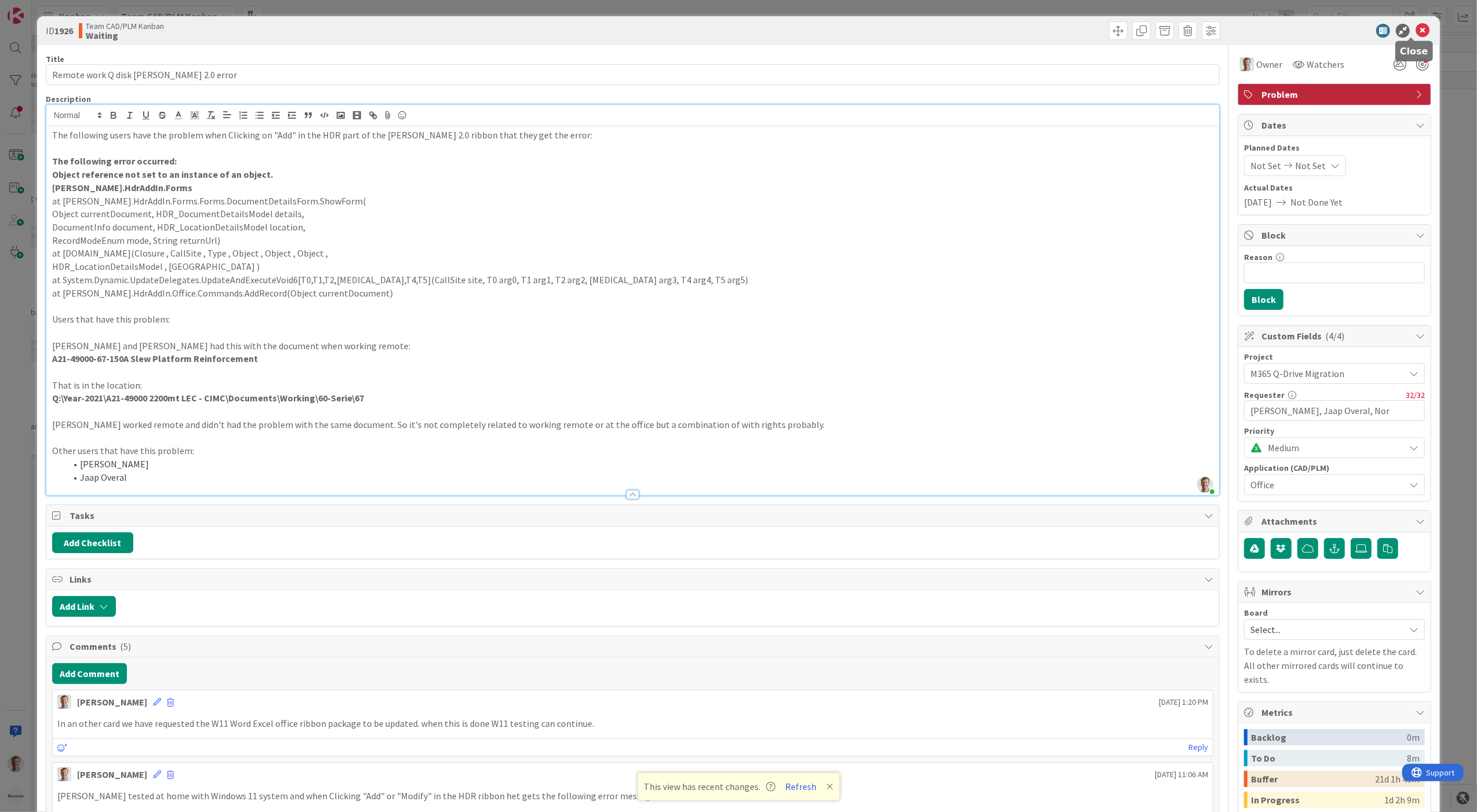
click at [1416, 31] on icon at bounding box center [1423, 31] width 14 height 14
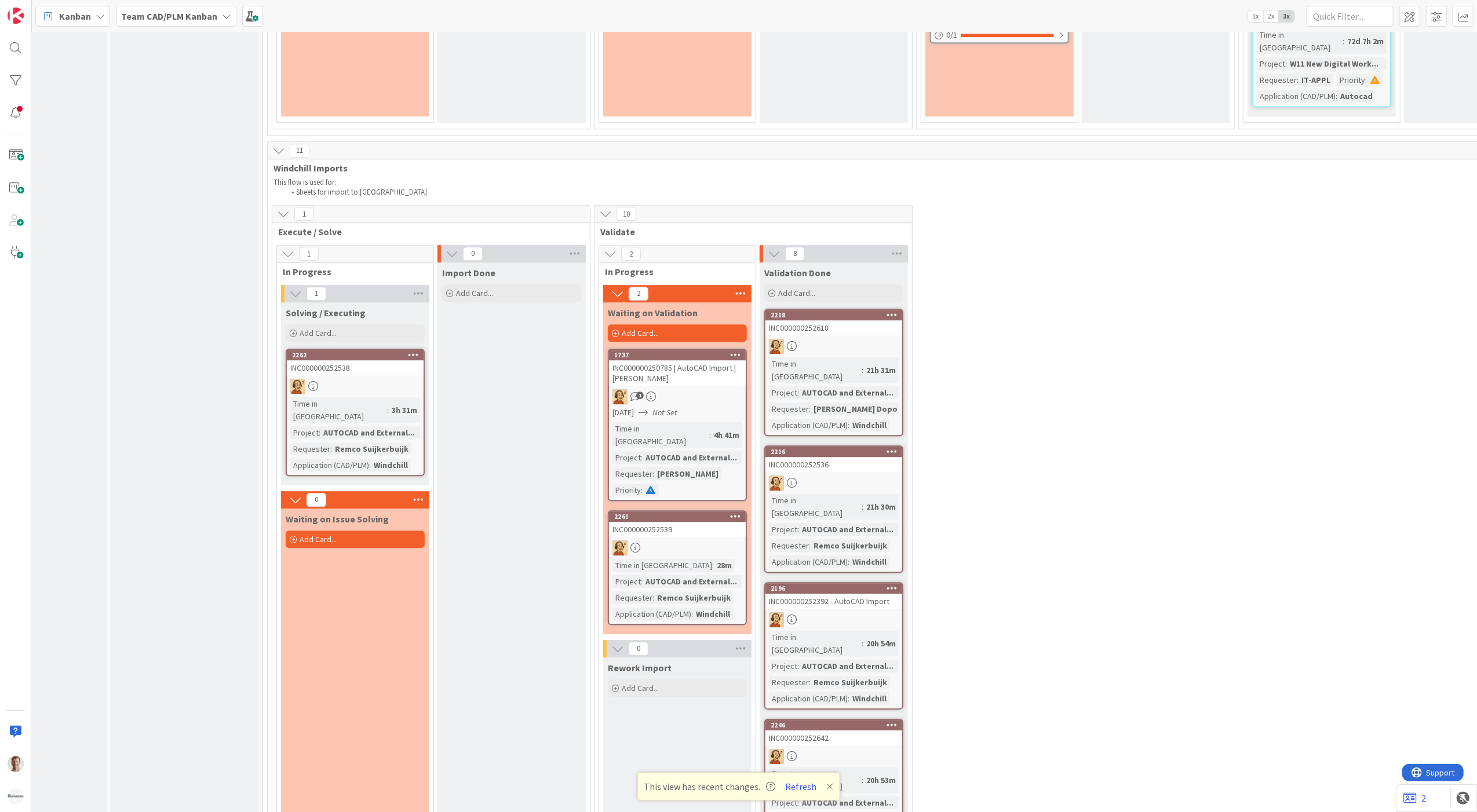
scroll to position [3631, 77]
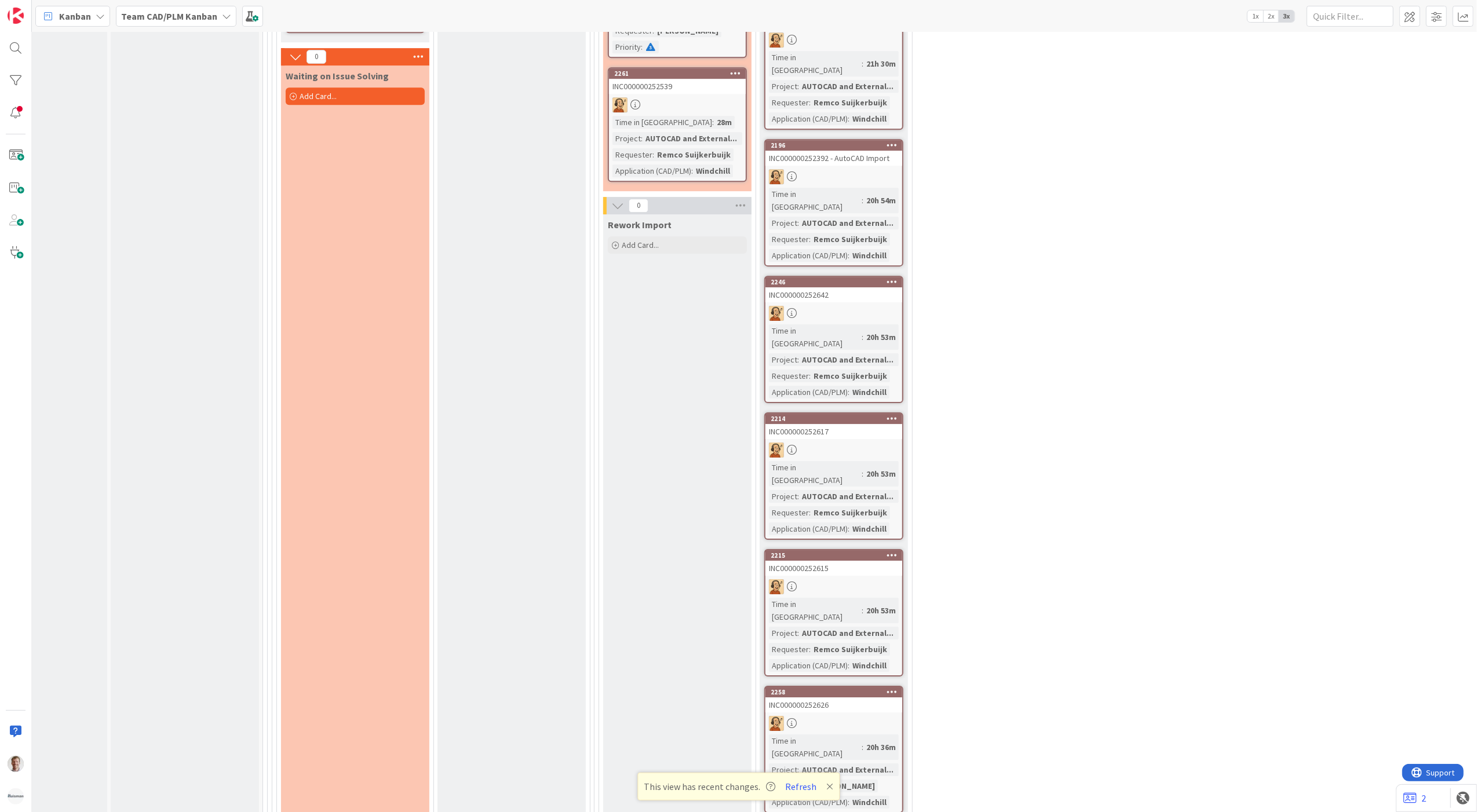
click at [177, 10] on b "Team CAD/PLM Kanban" at bounding box center [169, 15] width 96 height 11
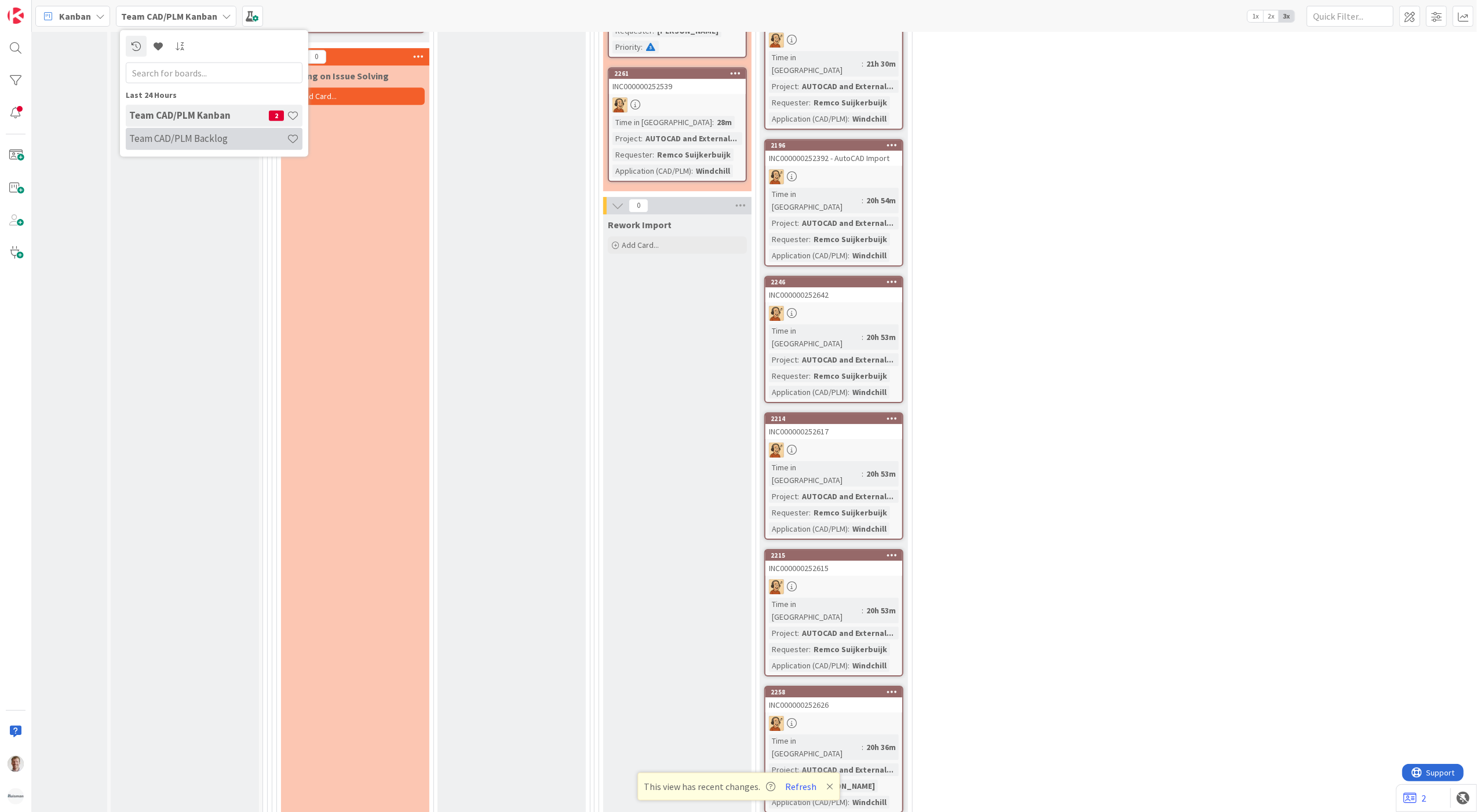
click at [194, 141] on h4 "Team CAD/PLM Backlog" at bounding box center [207, 138] width 157 height 11
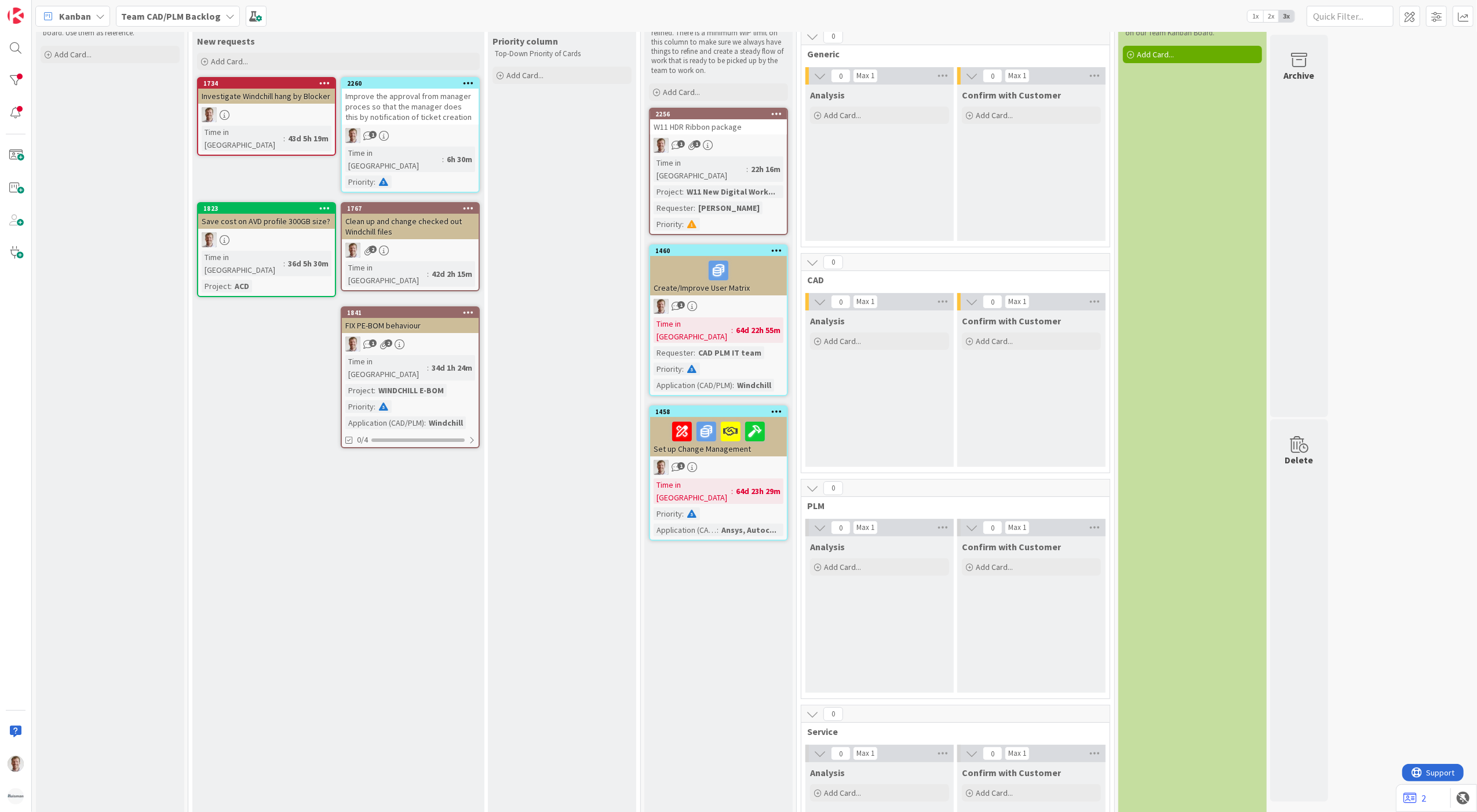
scroll to position [415, 0]
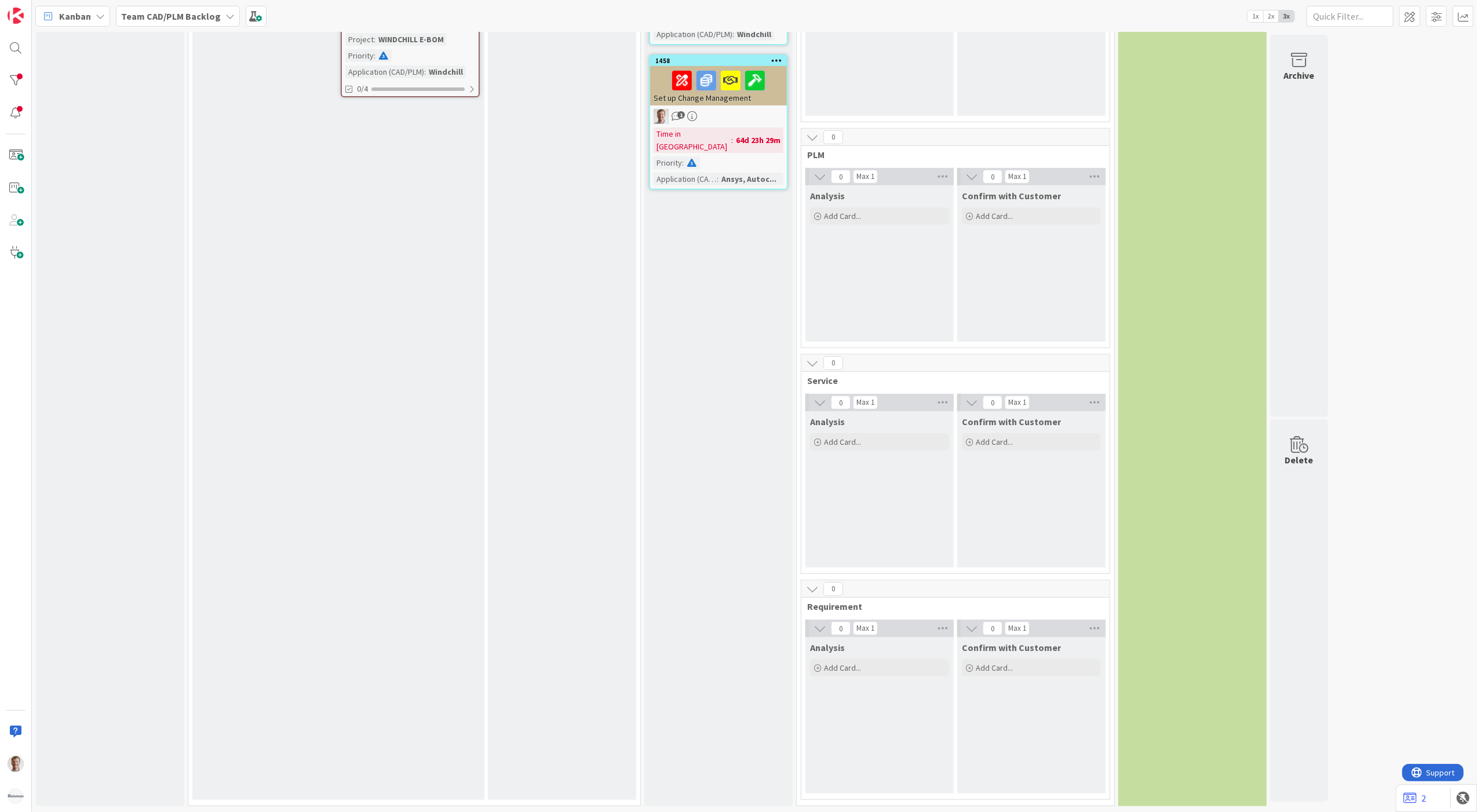
click at [198, 17] on b "Team CAD/PLM Backlog" at bounding box center [171, 15] width 100 height 11
click at [203, 141] on h4 "Team CAD/PLM Kanban" at bounding box center [199, 138] width 139 height 11
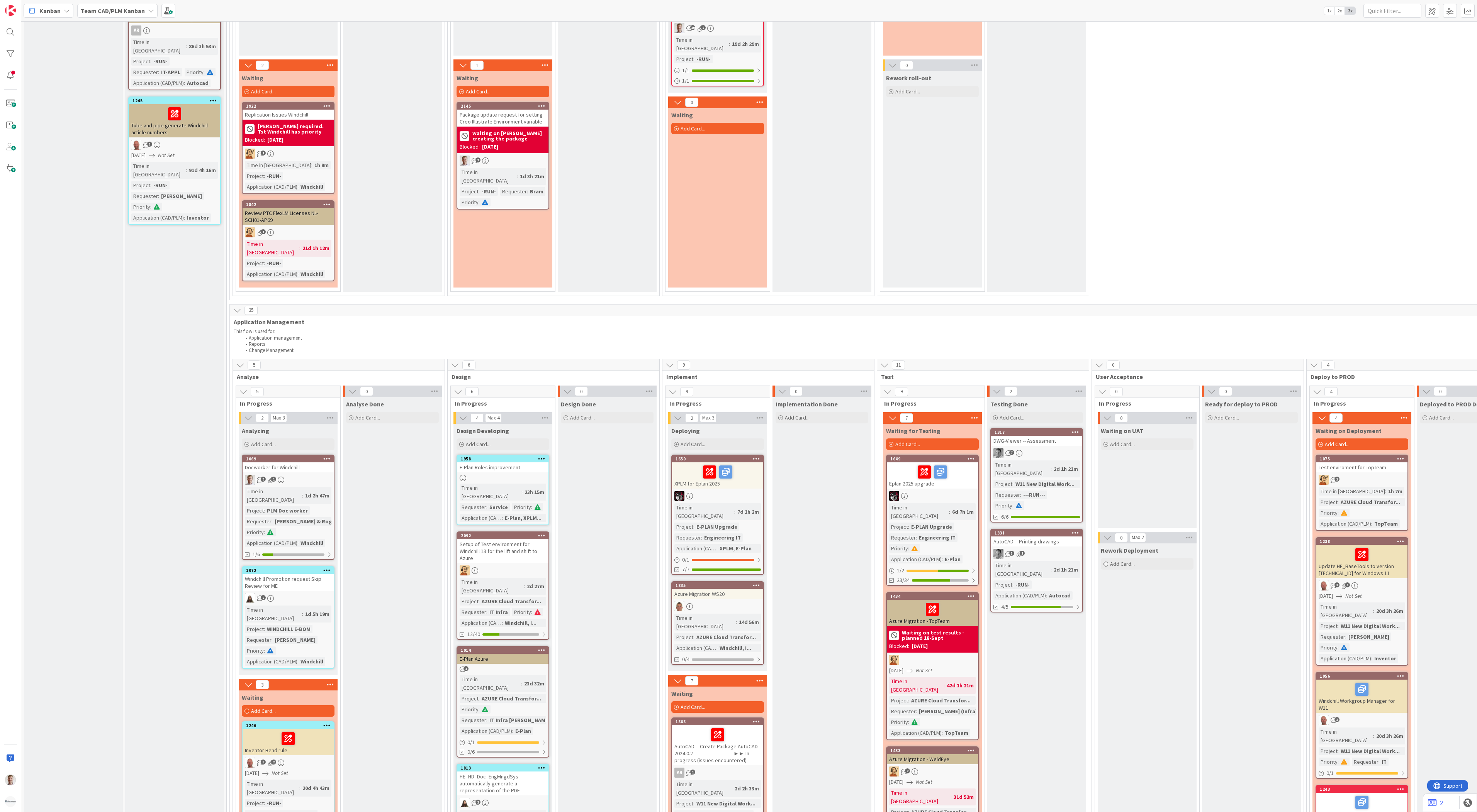
scroll to position [849, 0]
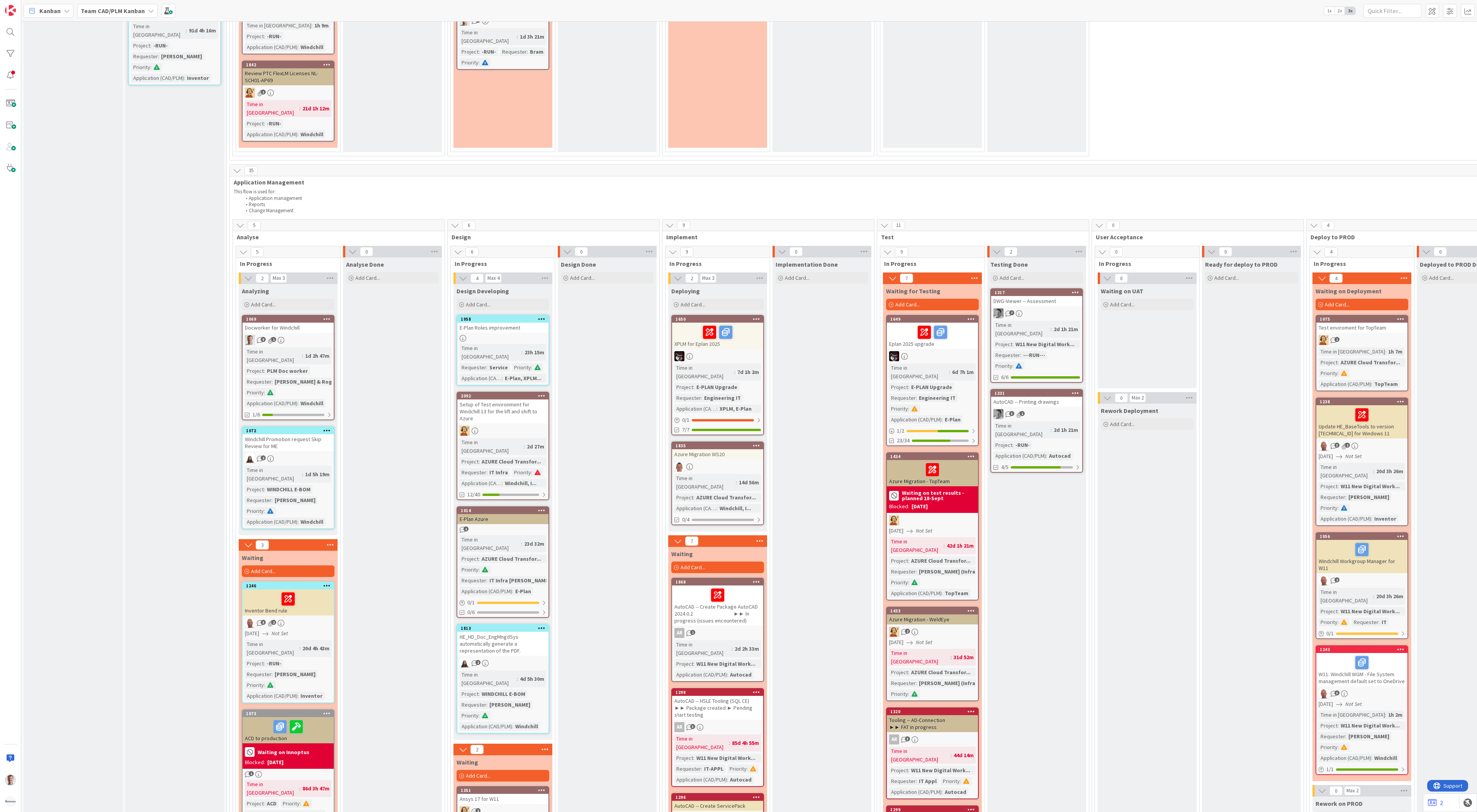
click at [293, 323] on div "Docworker for Windchill" at bounding box center [288, 328] width 91 height 10
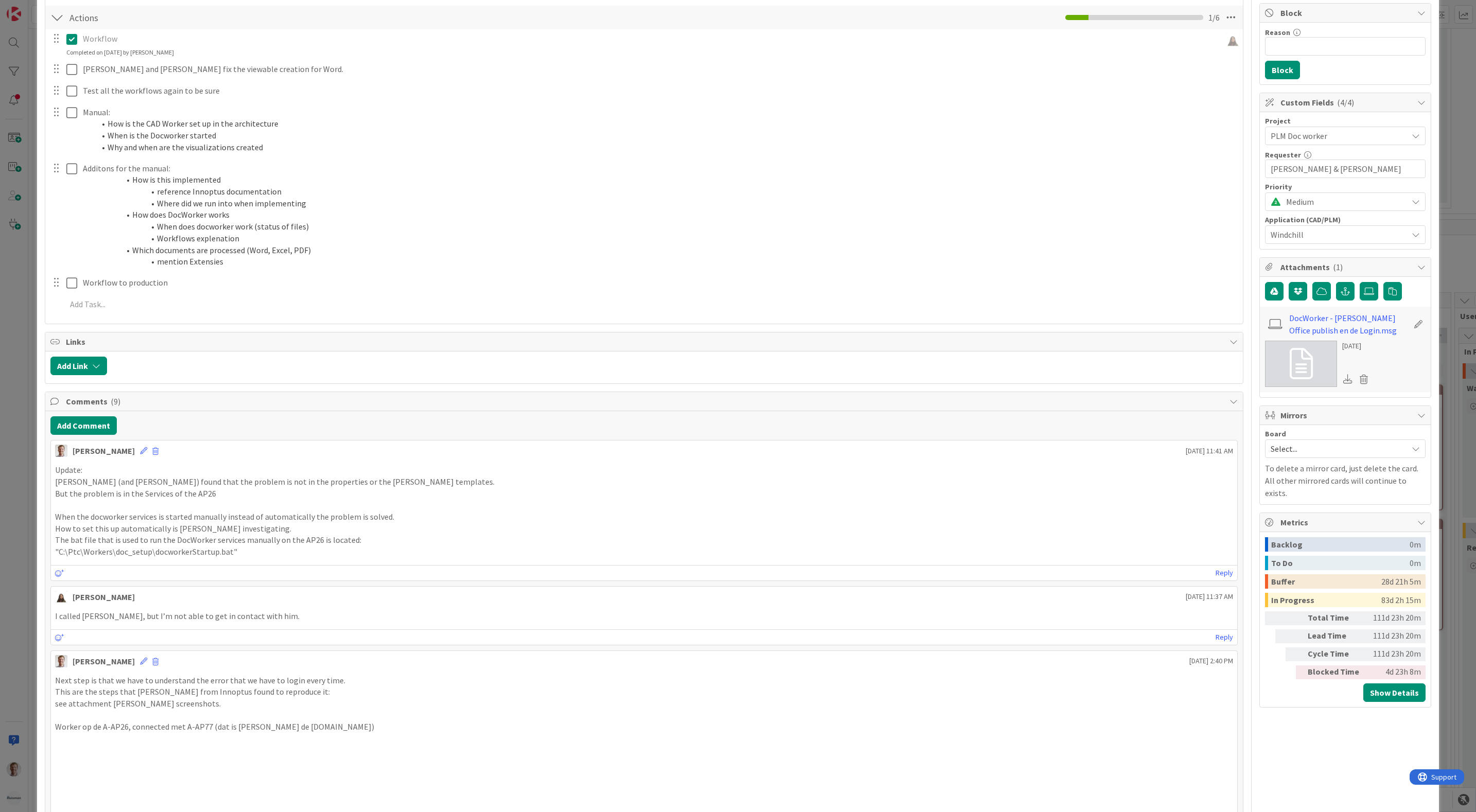
scroll to position [77, 0]
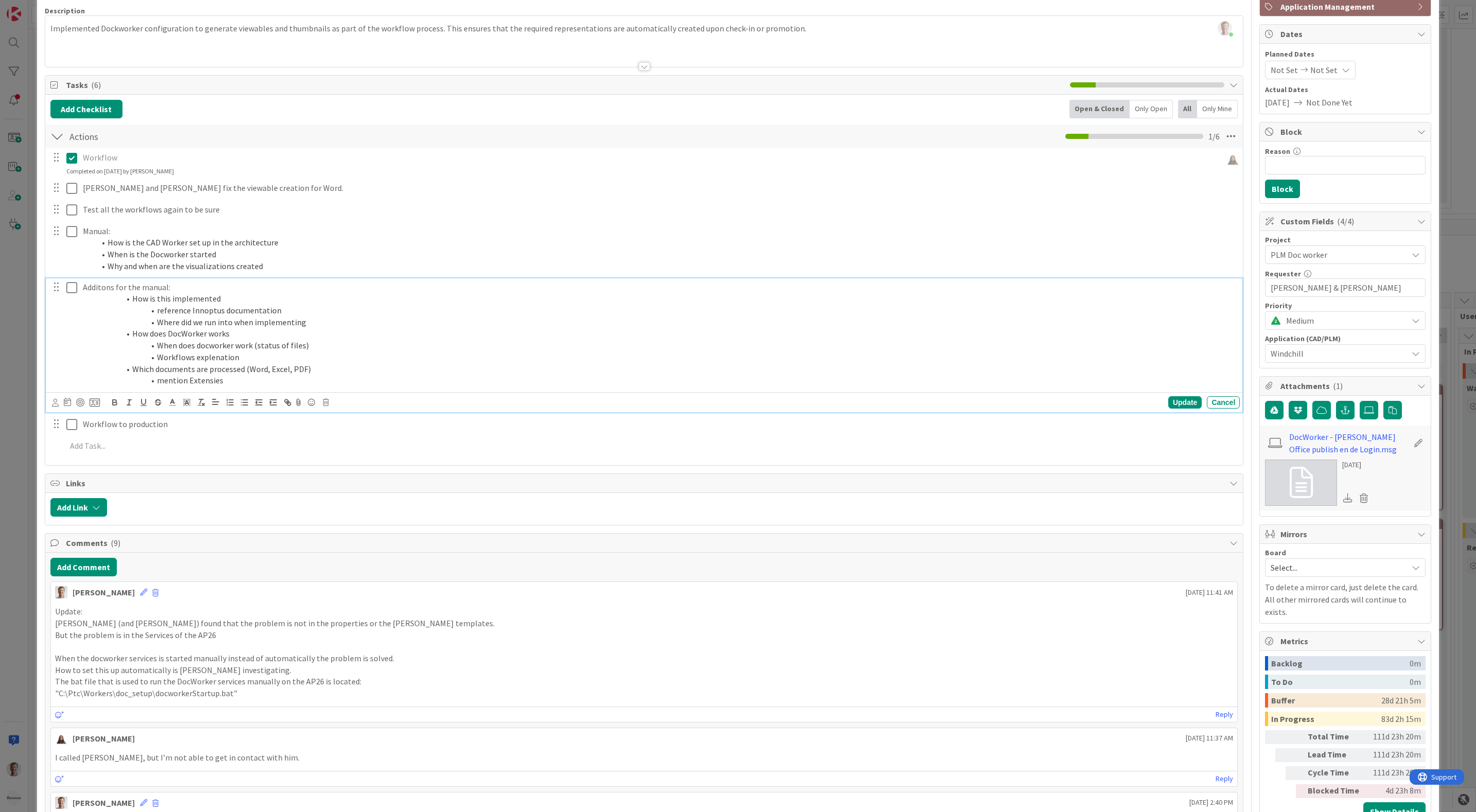
drag, startPoint x: 426, startPoint y: 313, endPoint x: 423, endPoint y: 307, distance: 6.7
click at [426, 313] on li "reference Innoptus documentation" at bounding box center [665, 310] width 1141 height 11
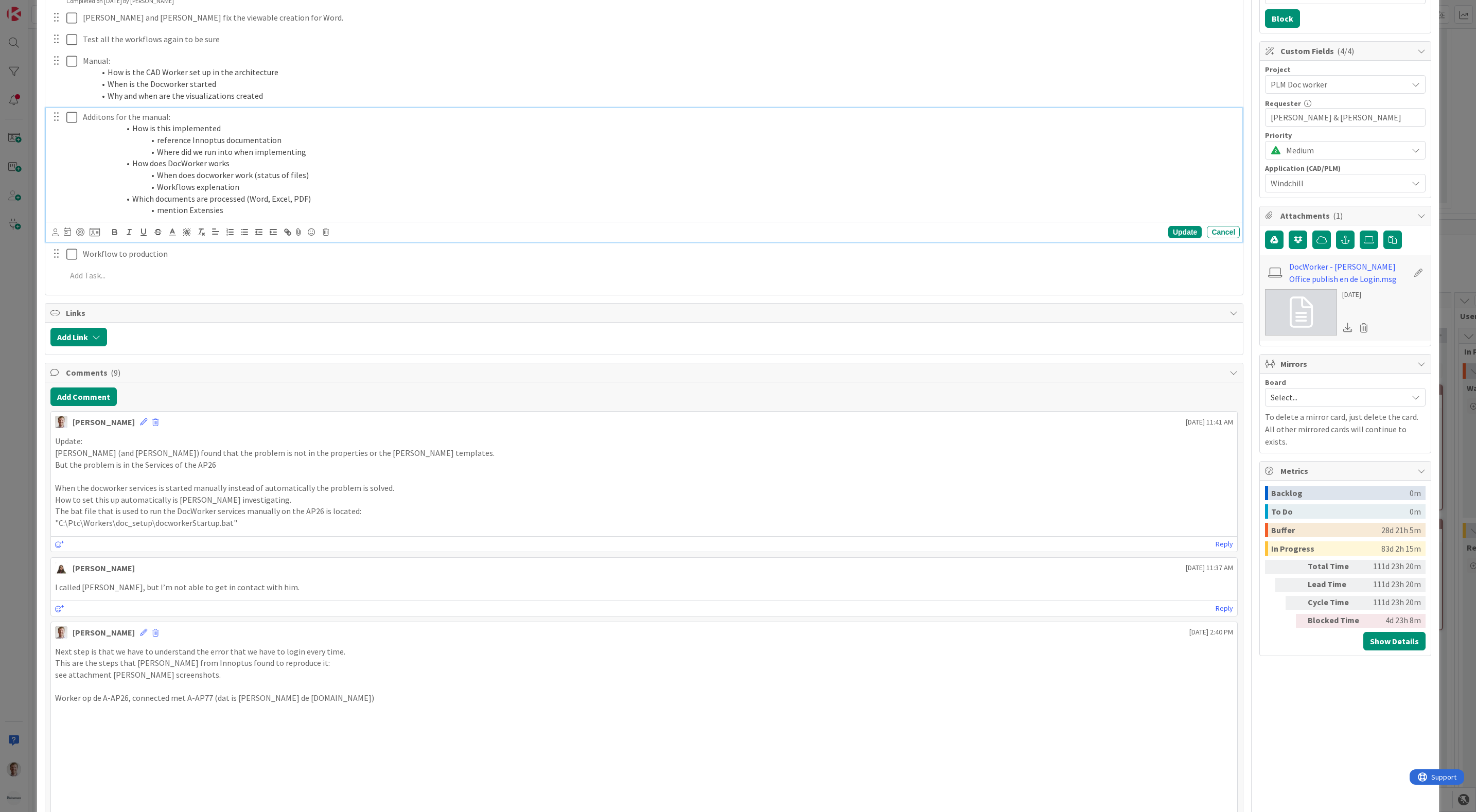
scroll to position [309, 0]
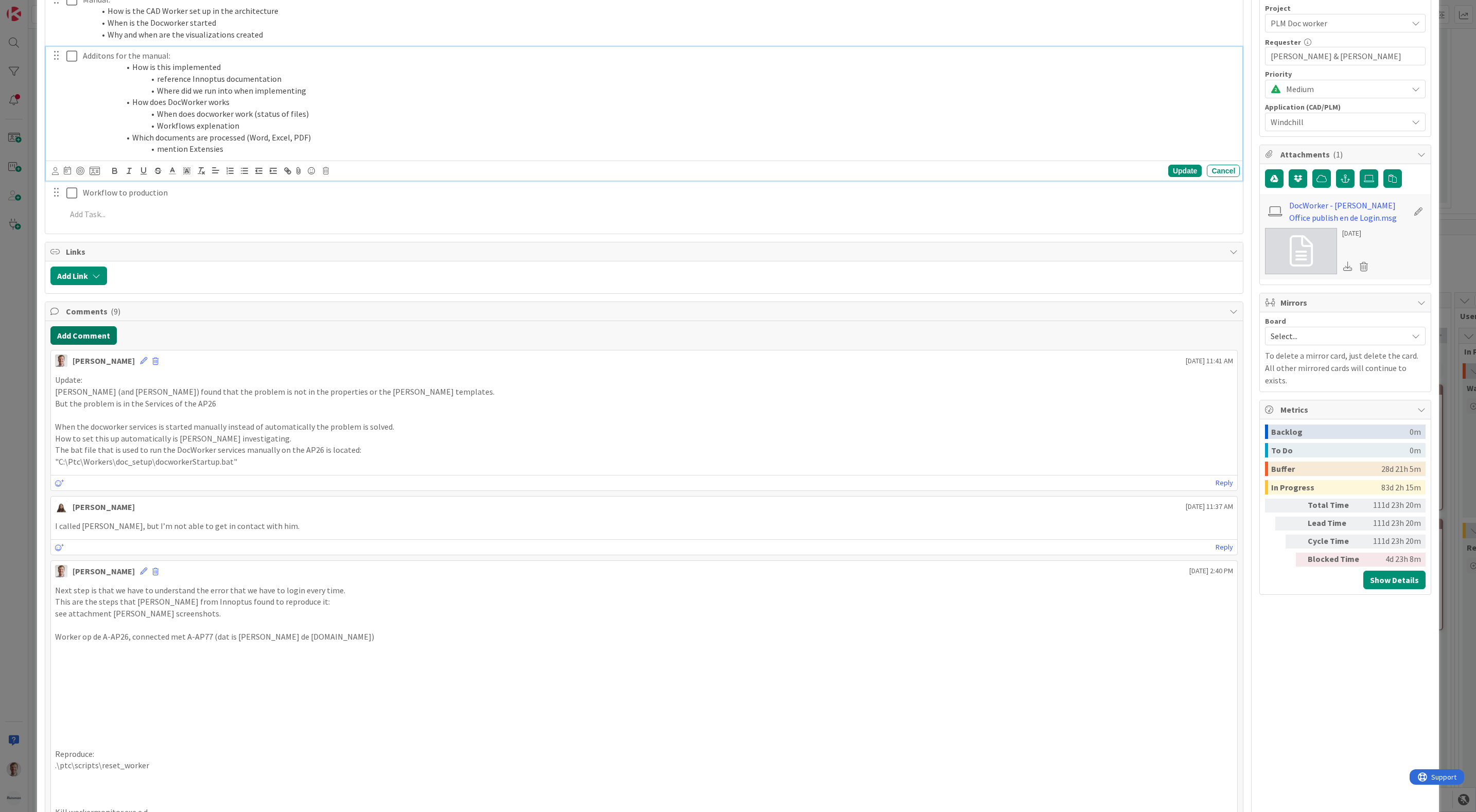
click at [88, 345] on button "Add Comment" at bounding box center [83, 335] width 66 height 18
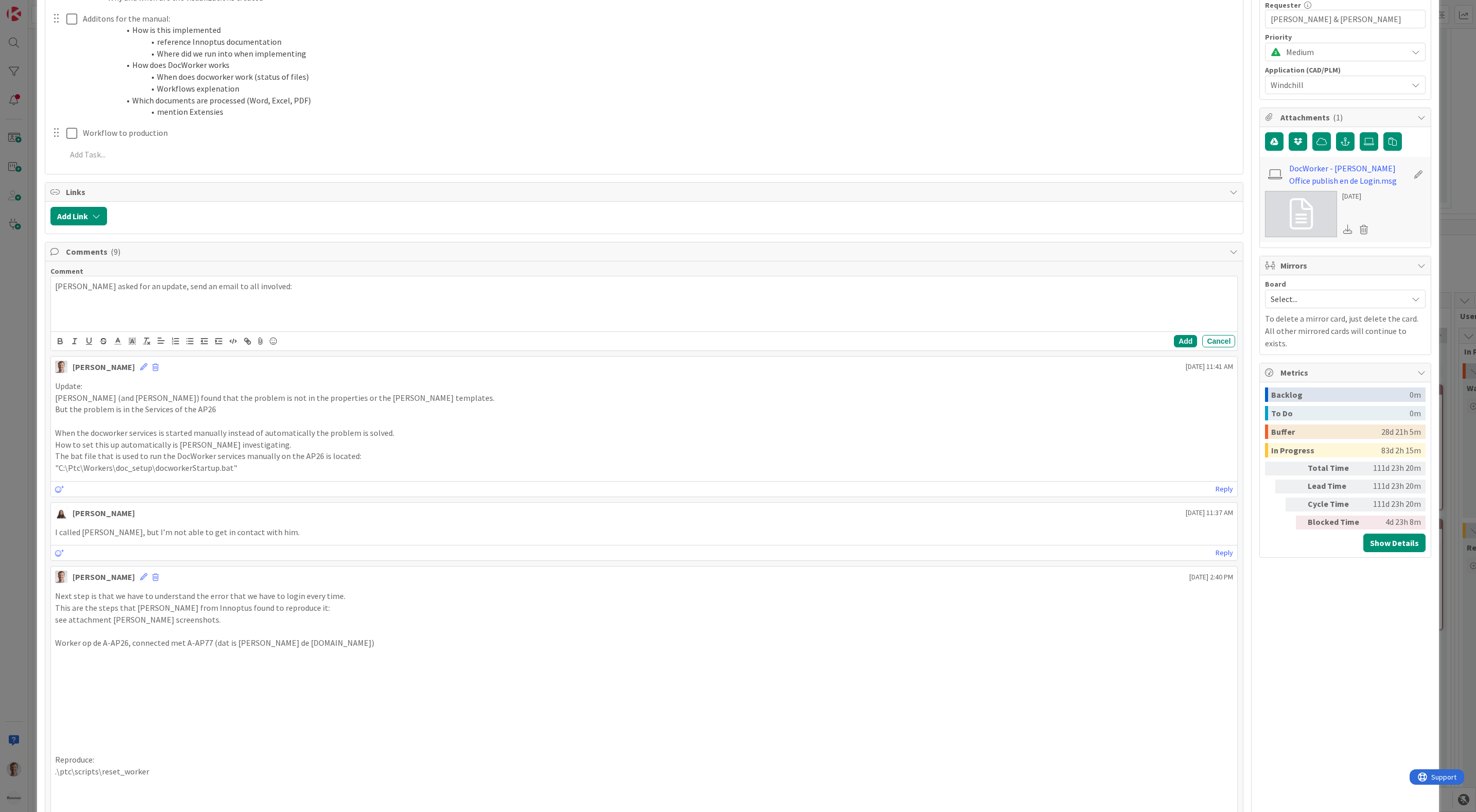
scroll to position [386, 0]
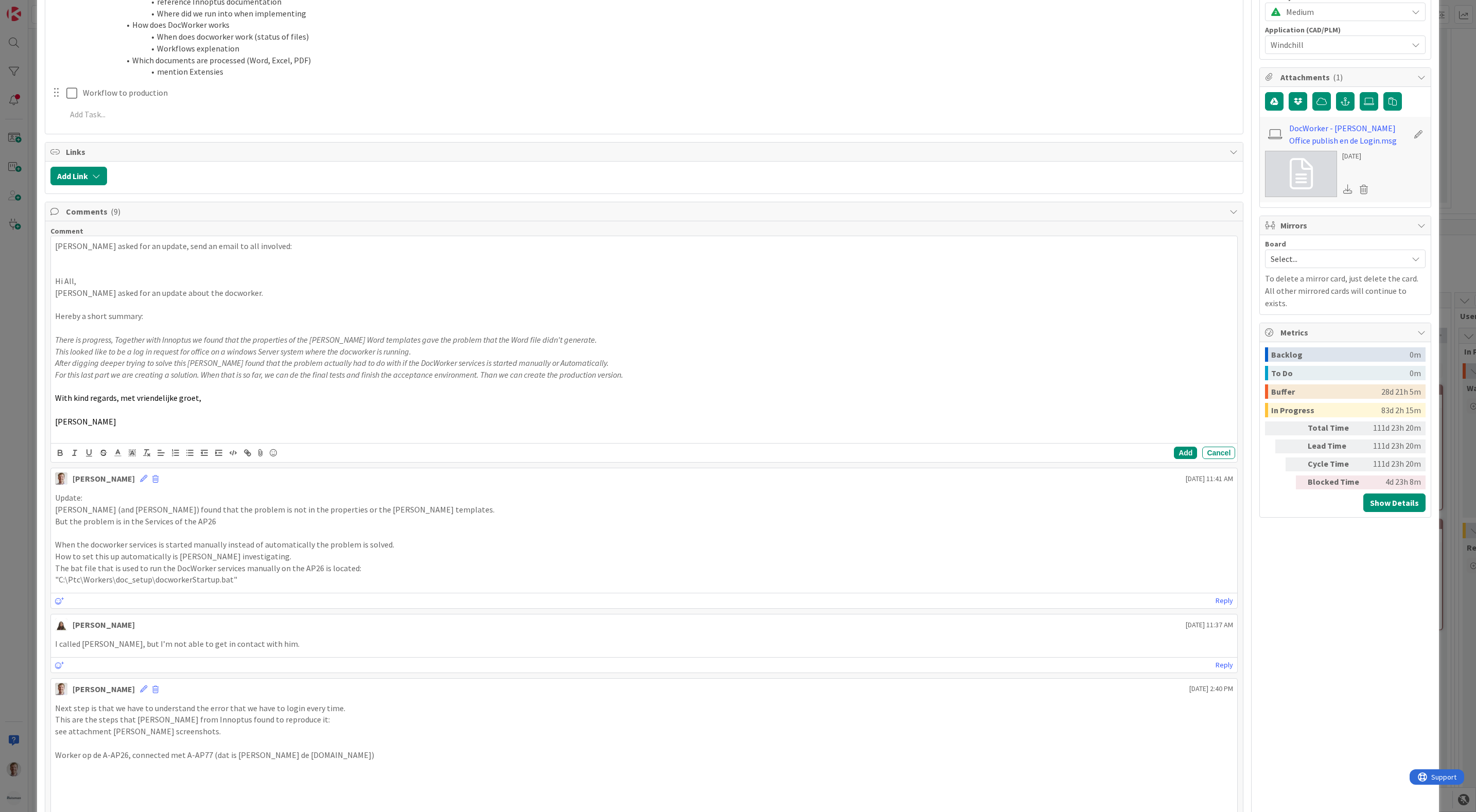
click at [106, 409] on p at bounding box center [644, 409] width 1179 height 11
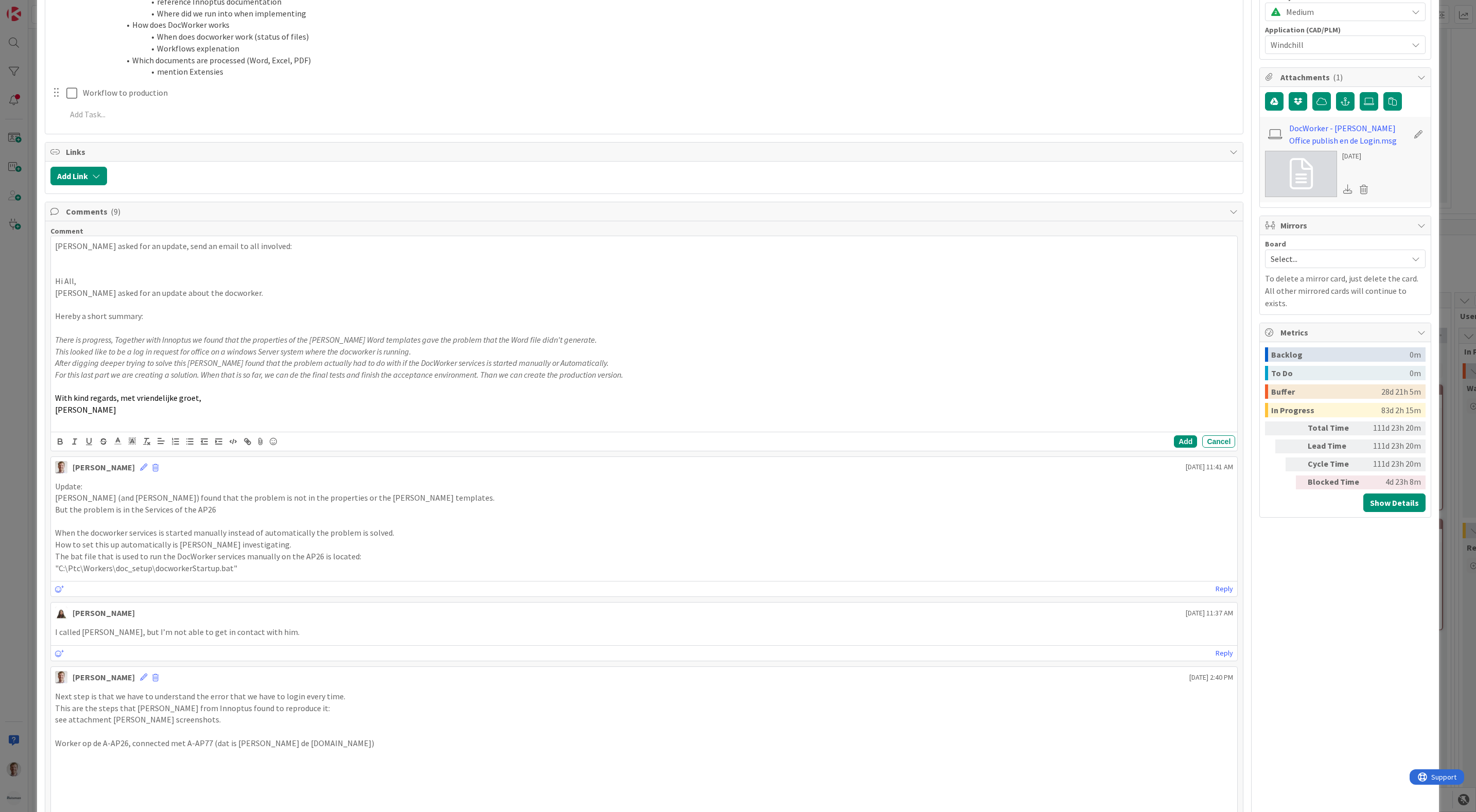
click at [84, 332] on p at bounding box center [644, 328] width 1179 height 11
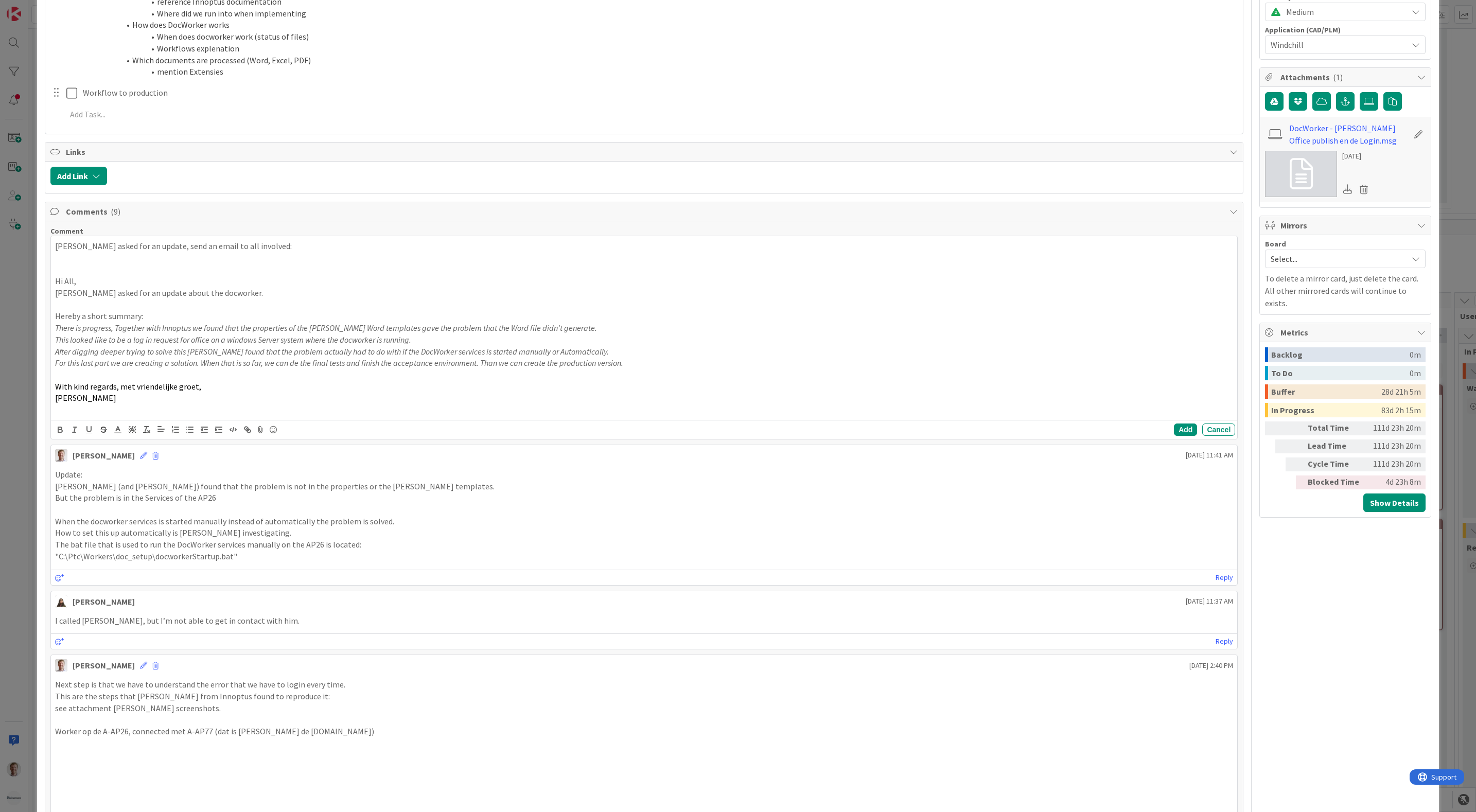
drag, startPoint x: 75, startPoint y: 269, endPoint x: 90, endPoint y: 275, distance: 16.2
click at [76, 269] on p at bounding box center [644, 270] width 1179 height 11
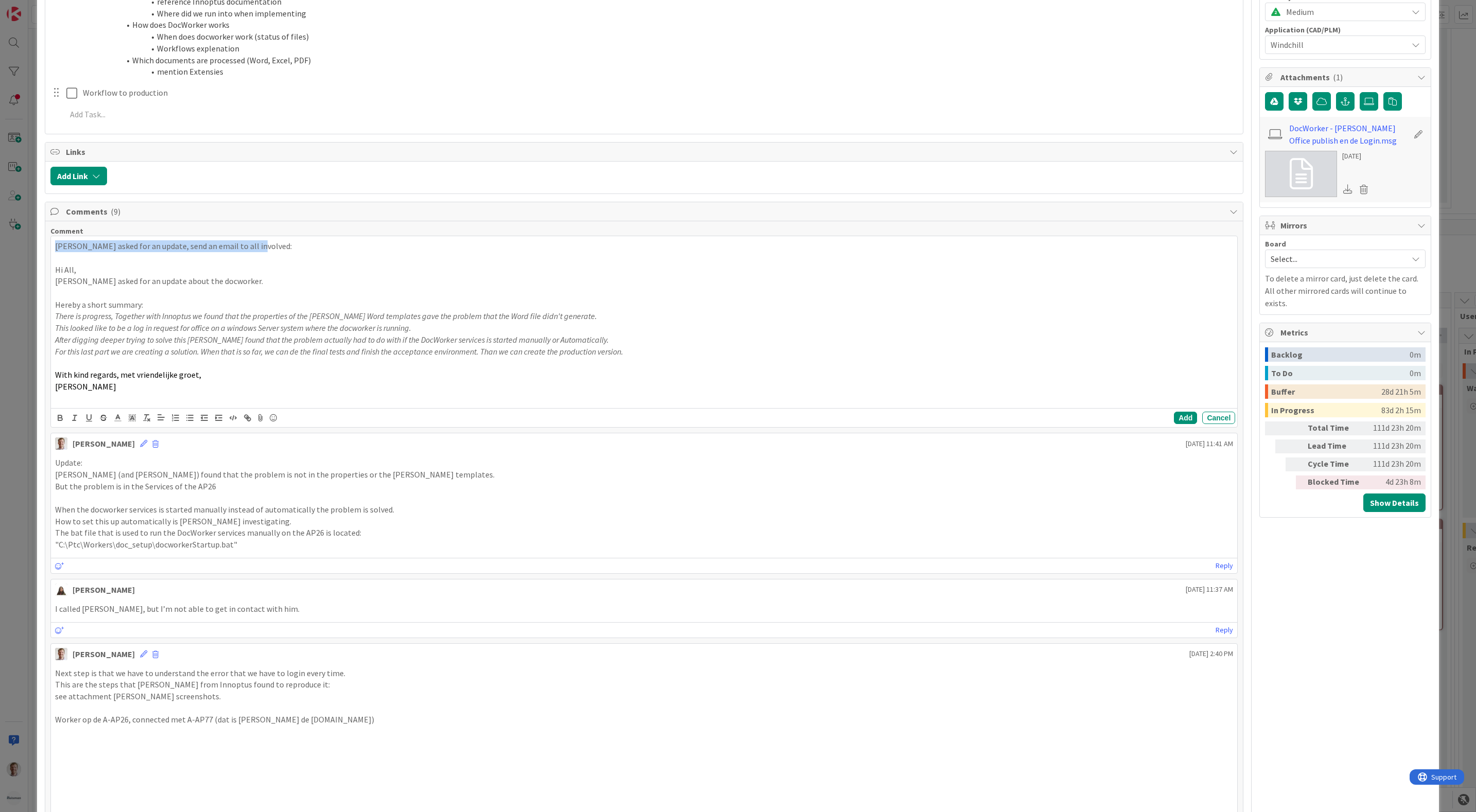
drag, startPoint x: 269, startPoint y: 249, endPoint x: 34, endPoint y: 244, distance: 235.1
click at [34, 244] on div "ID 1069 Team CAD/PLM Kanban Analyzing Title 23 / 128 Docworker for Windchill De…" at bounding box center [738, 406] width 1476 height 812
click at [253, 380] on p "With kind regards, met vriendelijke groet," at bounding box center [644, 374] width 1179 height 11
click at [1174, 420] on button "Add" at bounding box center [1186, 418] width 23 height 12
